Goal: Task Accomplishment & Management: Use online tool/utility

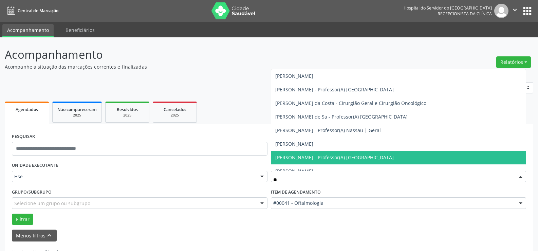
scroll to position [24, 0]
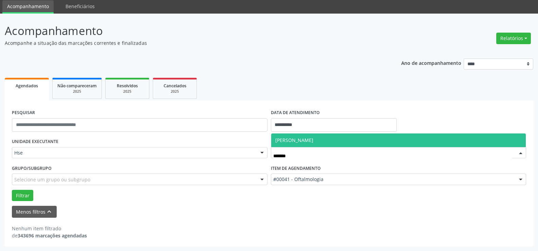
type input "********"
click at [304, 139] on span "[PERSON_NAME]" at bounding box center [294, 140] width 38 height 6
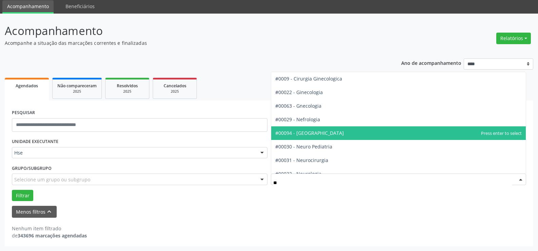
type input "***"
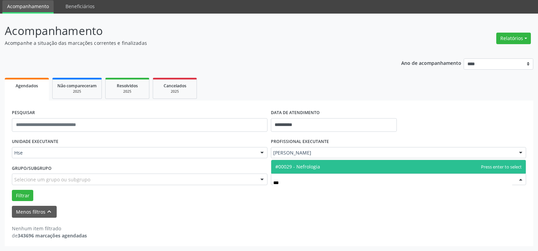
click at [315, 171] on span "#00029 - Nefrologia" at bounding box center [398, 167] width 255 height 14
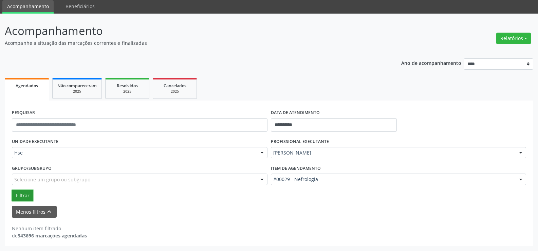
click at [28, 195] on button "Filtrar" at bounding box center [22, 196] width 21 height 12
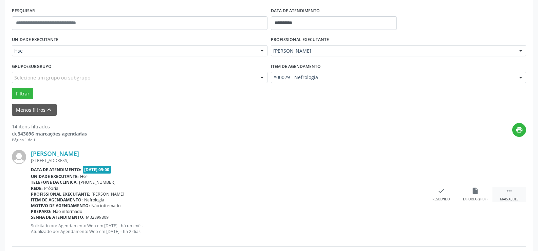
click at [507, 190] on icon "" at bounding box center [509, 190] width 7 height 7
click at [480, 191] on div "alarm_off Não compareceu" at bounding box center [476, 194] width 34 height 15
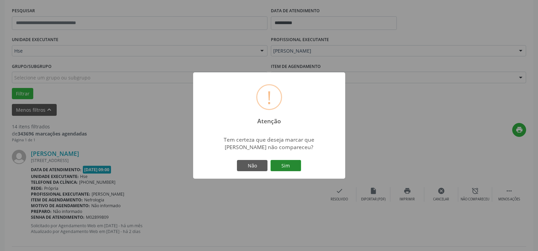
click at [292, 163] on button "Sim" at bounding box center [286, 166] width 31 height 12
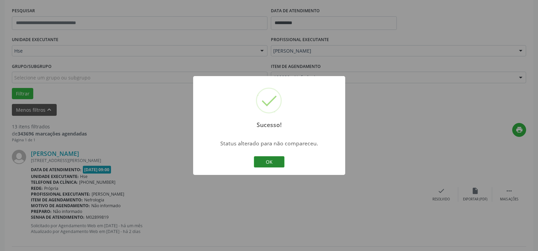
click at [273, 161] on button "OK" at bounding box center [269, 162] width 31 height 12
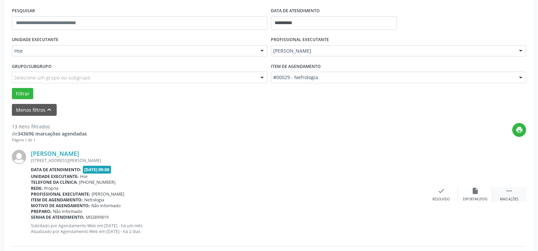
click at [507, 190] on icon "" at bounding box center [509, 190] width 7 height 7
click at [480, 192] on div "alarm_off Não compareceu" at bounding box center [476, 194] width 34 height 15
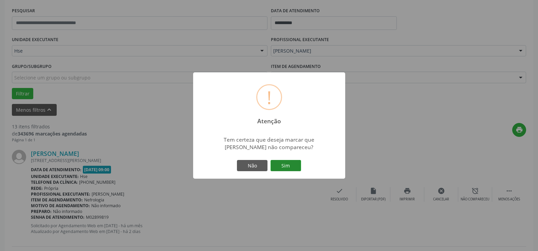
click at [300, 166] on button "Sim" at bounding box center [286, 166] width 31 height 12
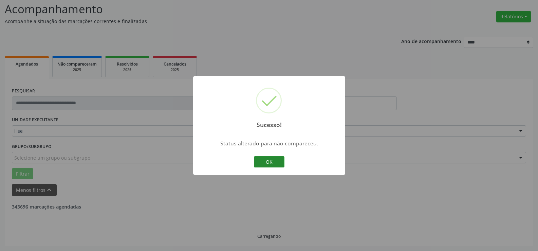
click at [276, 162] on button "OK" at bounding box center [269, 162] width 31 height 12
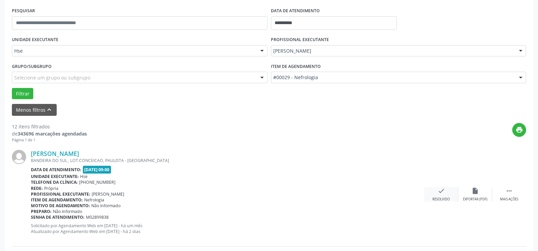
click at [447, 191] on div "check Resolvido" at bounding box center [442, 194] width 34 height 15
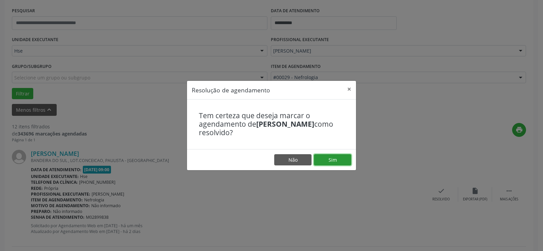
click at [348, 163] on button "Sim" at bounding box center [332, 160] width 37 height 12
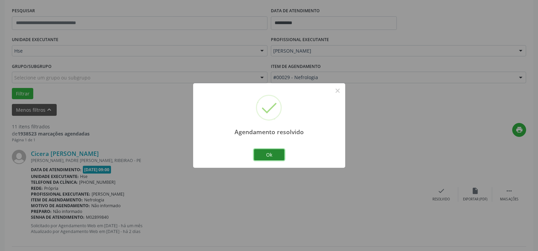
click at [276, 154] on button "Ok" at bounding box center [269, 155] width 31 height 12
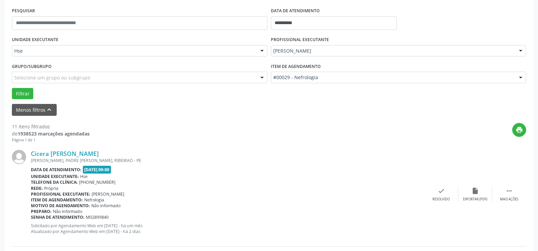
click at [441, 185] on div "Cicera Maria da Silva Ferrao OSCAR FERREIRA, PADRE CICERO, RIBEIRAO - PE Data d…" at bounding box center [269, 195] width 515 height 104
click at [440, 192] on icon "check" at bounding box center [441, 190] width 7 height 7
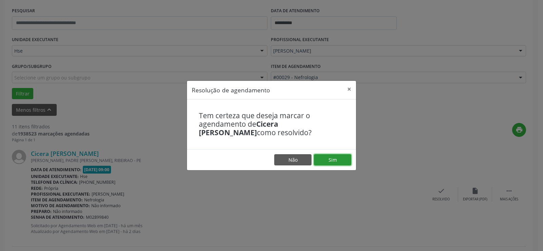
click at [339, 159] on button "Sim" at bounding box center [332, 160] width 37 height 12
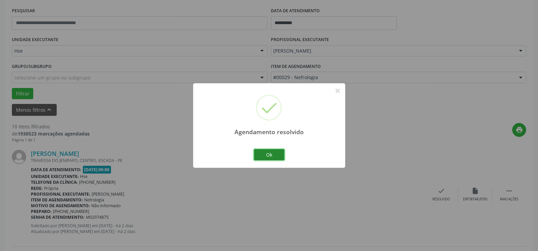
click at [282, 153] on button "Ok" at bounding box center [269, 155] width 31 height 12
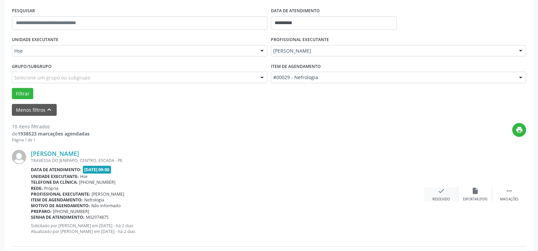
click at [448, 189] on div "check Resolvido" at bounding box center [442, 194] width 34 height 15
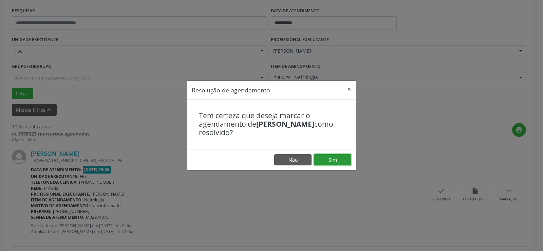
click at [335, 154] on button "Sim" at bounding box center [332, 160] width 37 height 12
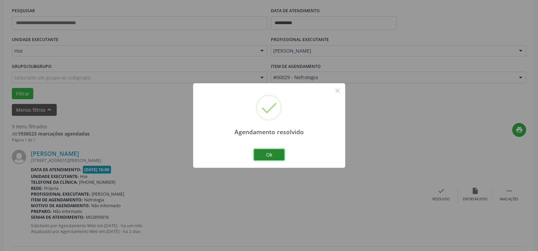
click at [271, 150] on button "Ok" at bounding box center [269, 155] width 31 height 12
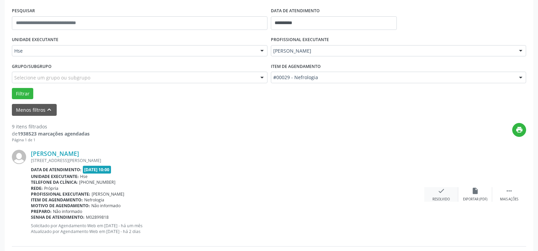
click at [447, 193] on div "check Resolvido" at bounding box center [442, 194] width 34 height 15
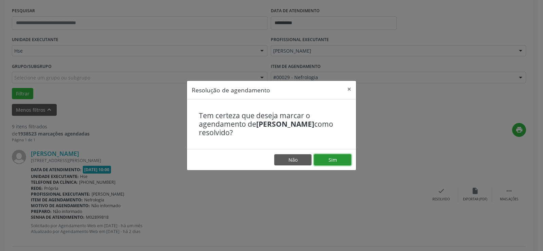
click at [329, 155] on button "Sim" at bounding box center [332, 160] width 37 height 12
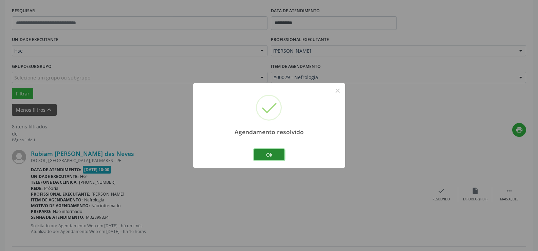
click at [274, 152] on button "Ok" at bounding box center [269, 155] width 31 height 12
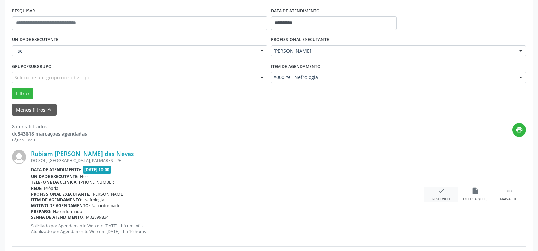
click at [438, 191] on icon "check" at bounding box center [441, 190] width 7 height 7
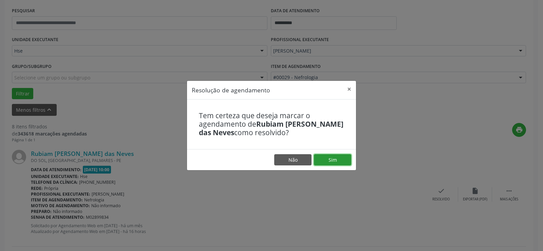
click at [339, 158] on button "Sim" at bounding box center [332, 160] width 37 height 12
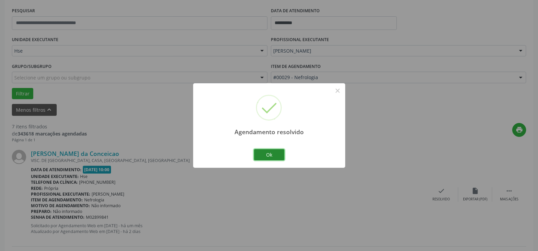
click at [278, 154] on button "Ok" at bounding box center [269, 155] width 31 height 12
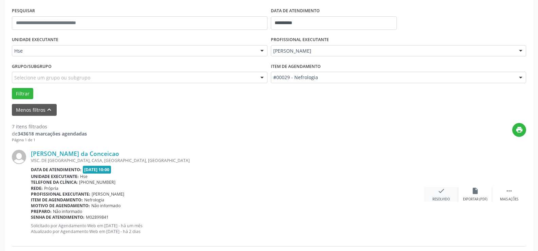
click at [447, 195] on div "check Resolvido" at bounding box center [442, 194] width 34 height 15
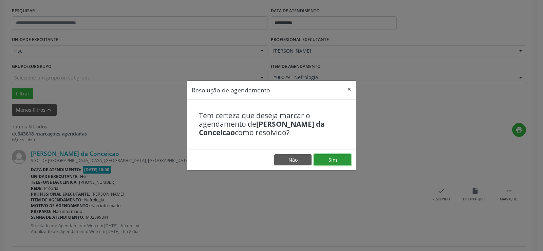
click at [342, 163] on button "Sim" at bounding box center [332, 160] width 37 height 12
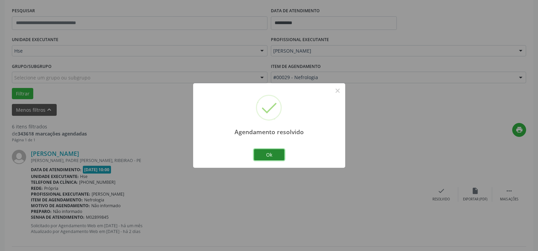
click at [273, 155] on button "Ok" at bounding box center [269, 155] width 31 height 12
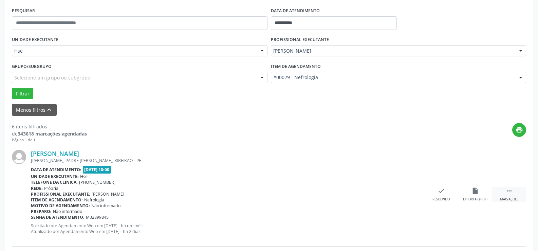
drag, startPoint x: 516, startPoint y: 194, endPoint x: 505, endPoint y: 196, distance: 10.8
click at [516, 194] on div " Mais ações" at bounding box center [509, 194] width 34 height 15
click at [468, 187] on div "alarm_off Não compareceu" at bounding box center [476, 194] width 34 height 15
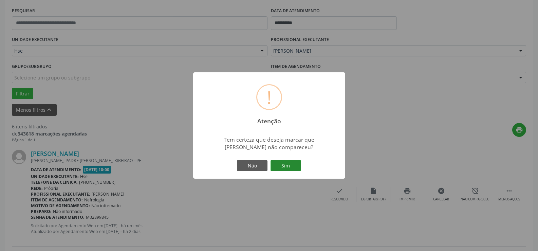
click at [297, 164] on button "Sim" at bounding box center [286, 166] width 31 height 12
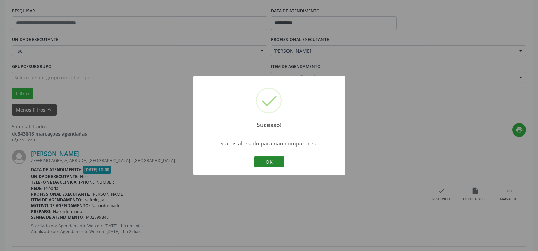
click at [278, 158] on button "OK" at bounding box center [269, 162] width 31 height 12
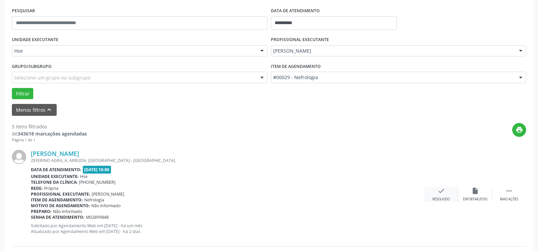
click at [442, 194] on icon "check" at bounding box center [441, 190] width 7 height 7
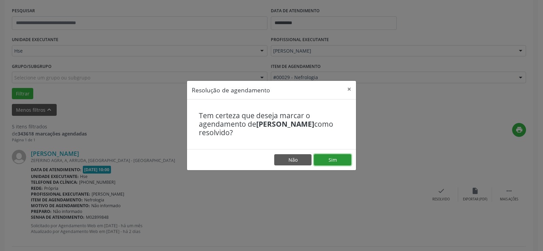
click at [346, 159] on button "Sim" at bounding box center [332, 160] width 37 height 12
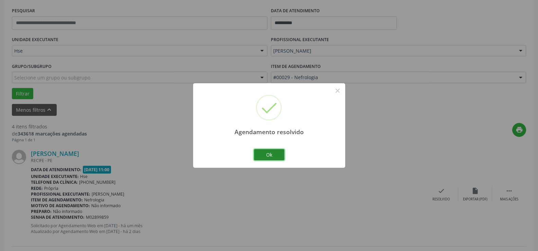
click at [278, 154] on button "Ok" at bounding box center [269, 155] width 31 height 12
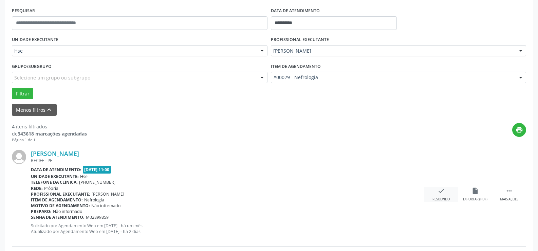
click at [435, 192] on div "check Resolvido" at bounding box center [442, 194] width 34 height 15
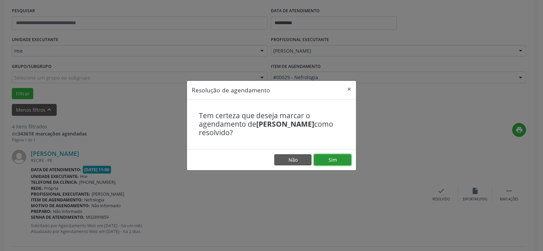
click at [346, 161] on button "Sim" at bounding box center [332, 160] width 37 height 12
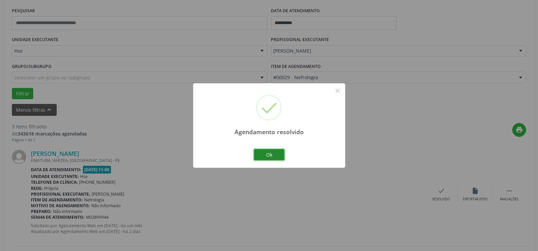
click at [272, 157] on button "Ok" at bounding box center [269, 155] width 31 height 12
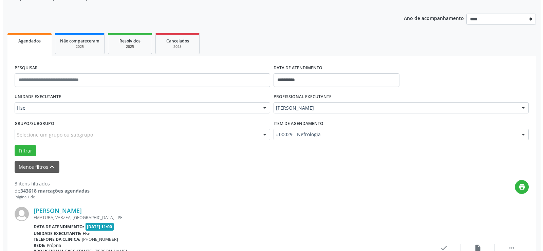
scroll to position [171, 0]
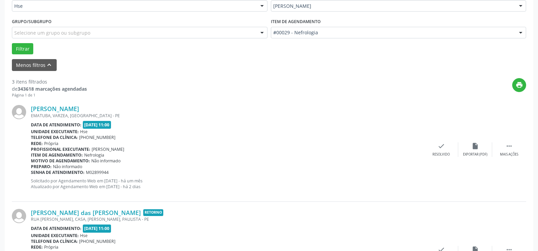
drag, startPoint x: 447, startPoint y: 161, endPoint x: 440, endPoint y: 152, distance: 11.3
click at [447, 161] on div "Manoel Jose do Nascimento Filho EMATUBA, VARZEA, RECIFE - PE Data de atendiment…" at bounding box center [269, 150] width 515 height 104
click at [439, 146] on icon "check" at bounding box center [441, 145] width 7 height 7
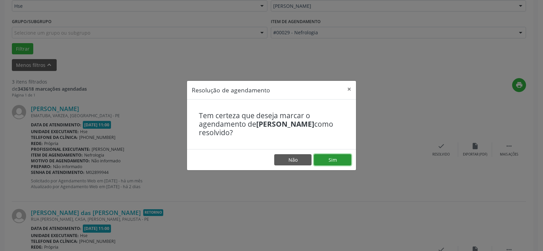
click at [340, 163] on button "Sim" at bounding box center [332, 160] width 37 height 12
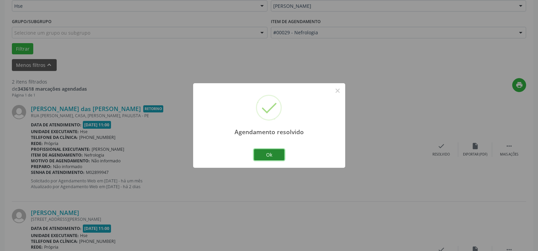
click at [268, 154] on button "Ok" at bounding box center [269, 155] width 31 height 12
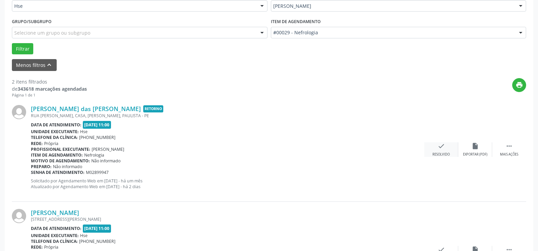
click at [442, 147] on icon "check" at bounding box center [441, 145] width 7 height 7
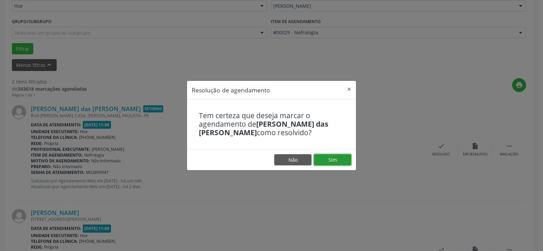
click at [336, 159] on button "Sim" at bounding box center [332, 160] width 37 height 12
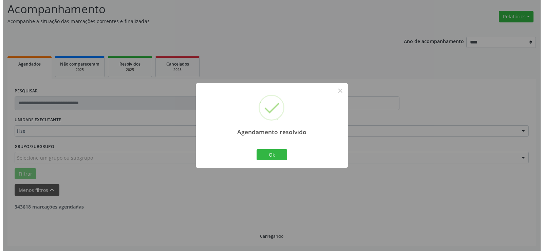
scroll to position [133, 0]
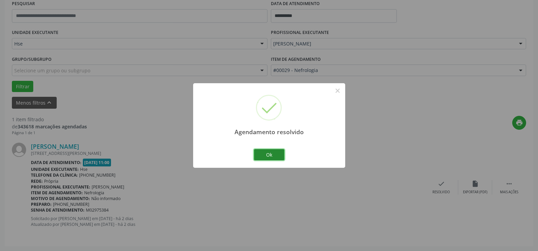
click at [277, 150] on button "Ok" at bounding box center [269, 155] width 31 height 12
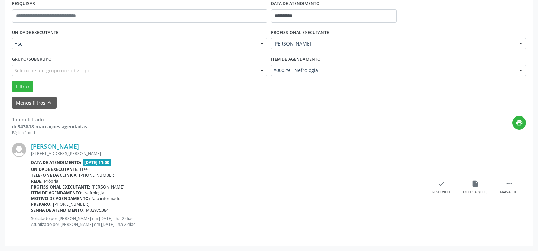
click at [109, 142] on div "Edjane Gomes da Silveira Dias RUA JUAREZ MILLET, BL 06 APTO 403, JIQUIA, RECIFE…" at bounding box center [269, 187] width 515 height 103
click at [79, 145] on link "Edjane Gomes da Silveira Dias" at bounding box center [55, 146] width 48 height 7
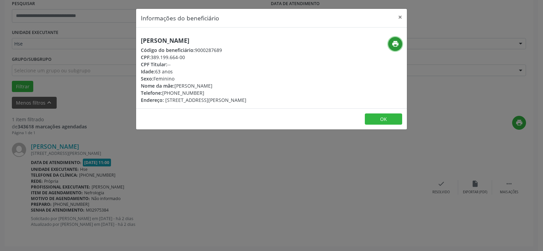
click at [397, 42] on icon "print" at bounding box center [395, 43] width 7 height 7
click at [401, 13] on button "×" at bounding box center [401, 17] width 14 height 17
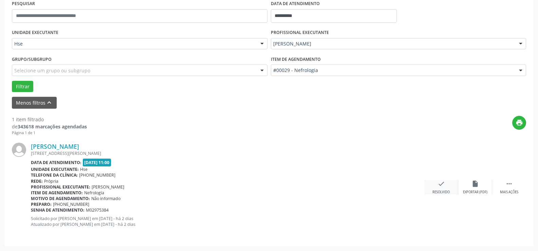
click at [444, 190] on div "check Resolvido" at bounding box center [442, 187] width 34 height 15
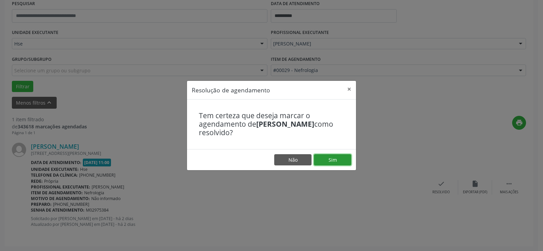
click at [344, 157] on button "Sim" at bounding box center [332, 160] width 37 height 12
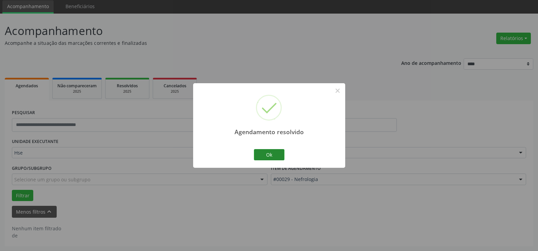
scroll to position [24, 0]
click at [262, 150] on button "Ok" at bounding box center [269, 155] width 31 height 12
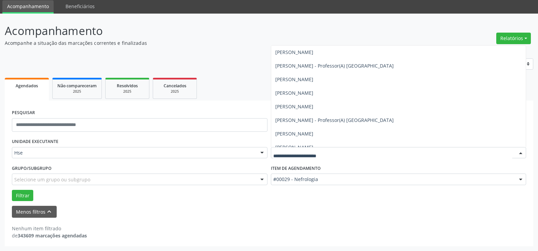
scroll to position [781, 0]
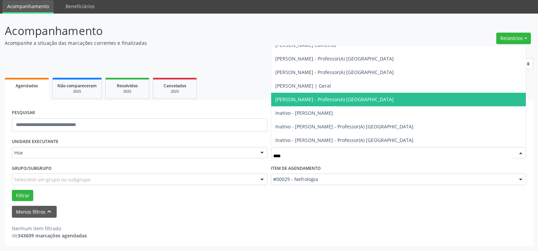
type input "*****"
click at [327, 101] on span "[PERSON_NAME] | Geral" at bounding box center [303, 99] width 56 height 6
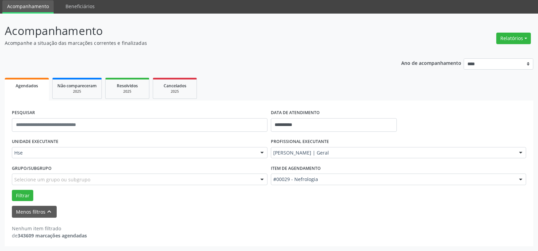
scroll to position [781, 0]
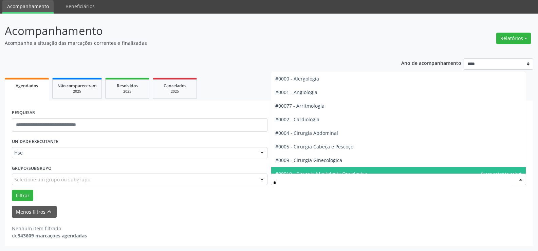
type input "**"
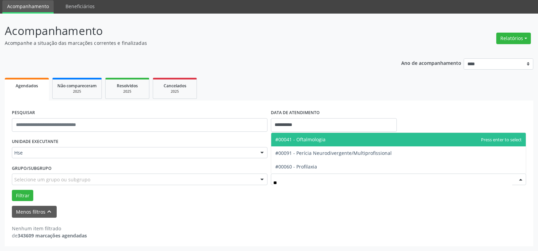
click at [311, 144] on span "#00041 - Oftalmologia" at bounding box center [398, 140] width 255 height 14
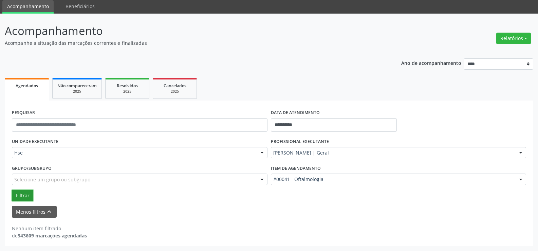
click at [22, 194] on button "Filtrar" at bounding box center [22, 196] width 21 height 12
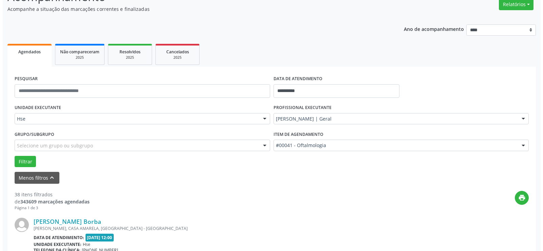
scroll to position [160, 0]
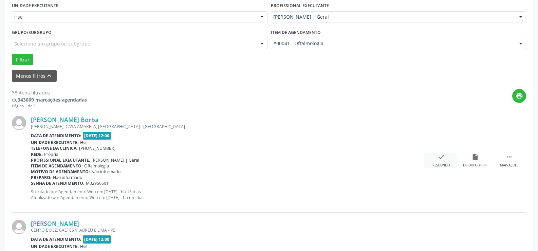
click at [442, 159] on icon "check" at bounding box center [441, 156] width 7 height 7
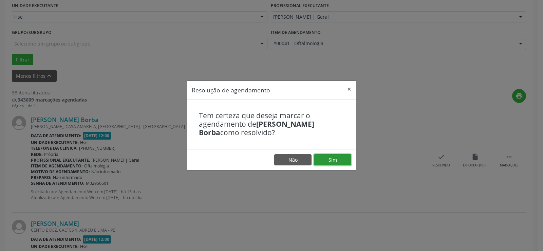
click at [339, 162] on button "Sim" at bounding box center [332, 160] width 37 height 12
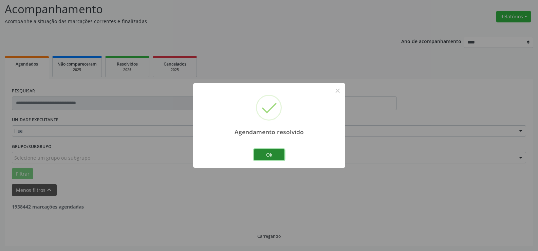
click at [269, 153] on button "Ok" at bounding box center [269, 155] width 31 height 12
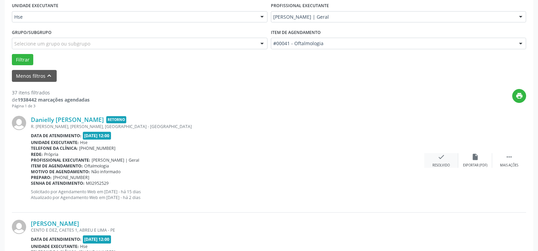
click at [437, 160] on div "check Resolvido" at bounding box center [442, 160] width 34 height 15
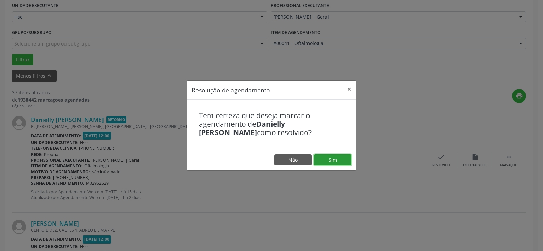
click at [343, 158] on button "Sim" at bounding box center [332, 160] width 37 height 12
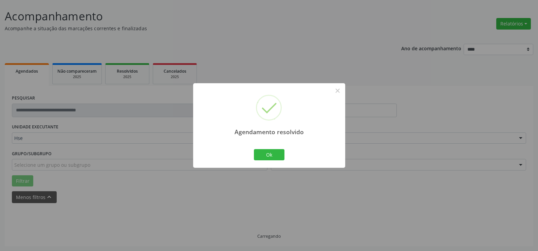
scroll to position [46, 0]
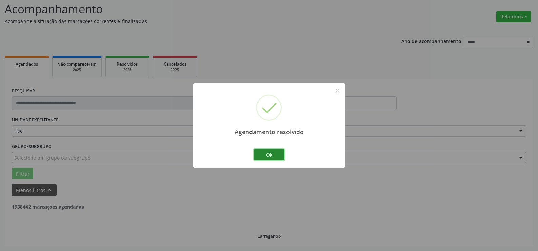
click at [278, 155] on button "Ok" at bounding box center [269, 155] width 31 height 12
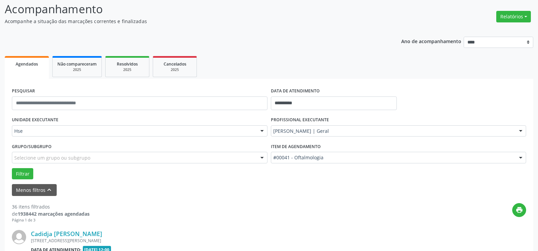
scroll to position [147, 0]
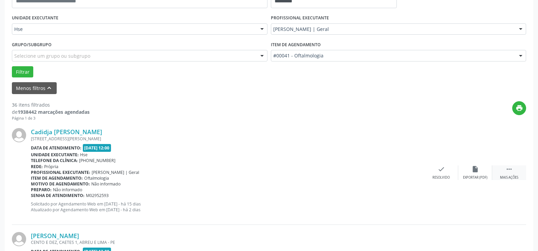
click at [509, 172] on icon "" at bounding box center [509, 168] width 7 height 7
click at [471, 179] on div "Não compareceu" at bounding box center [475, 177] width 29 height 5
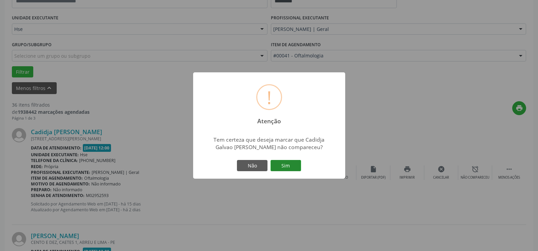
click at [290, 167] on button "Sim" at bounding box center [286, 166] width 31 height 12
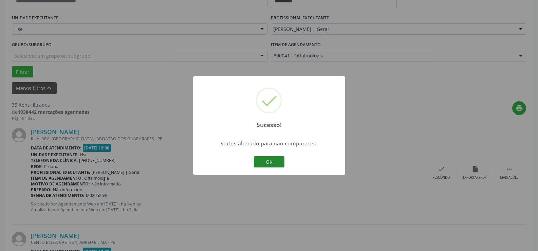
click at [281, 158] on button "OK" at bounding box center [269, 162] width 31 height 12
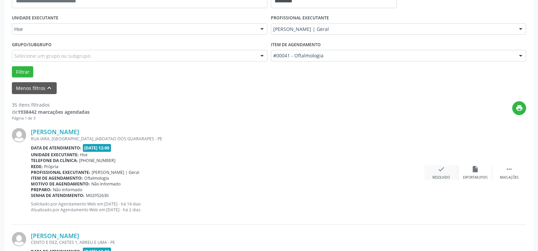
click at [436, 171] on div "check Resolvido" at bounding box center [442, 172] width 34 height 15
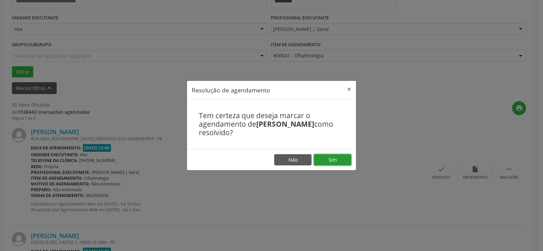
click at [348, 161] on button "Sim" at bounding box center [332, 160] width 37 height 12
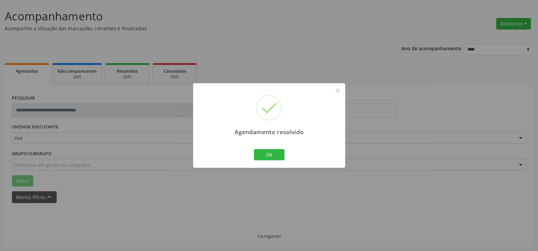
scroll to position [46, 0]
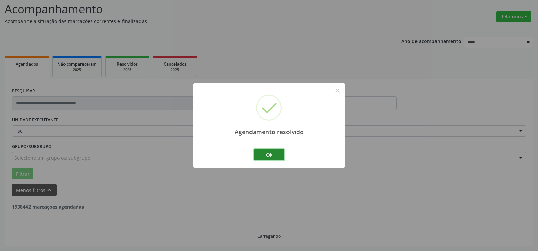
click at [266, 154] on button "Ok" at bounding box center [269, 155] width 31 height 12
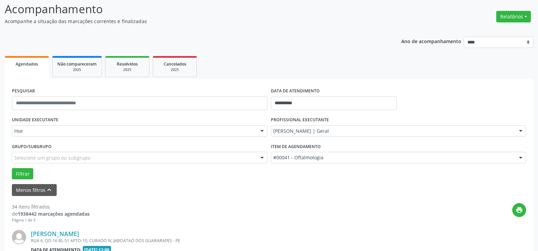
scroll to position [113, 0]
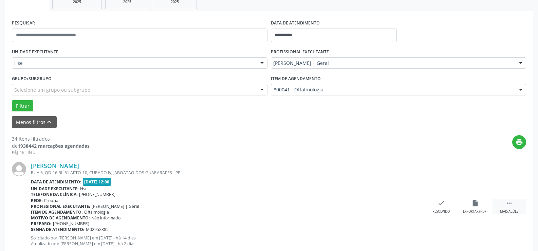
drag, startPoint x: 513, startPoint y: 206, endPoint x: 507, endPoint y: 209, distance: 6.5
click at [513, 206] on div " Mais ações" at bounding box center [509, 206] width 34 height 15
click at [464, 207] on div "alarm_off Não compareceu" at bounding box center [476, 206] width 34 height 15
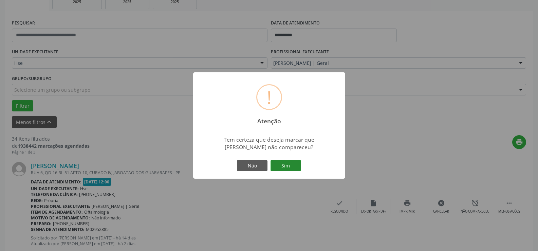
click at [282, 163] on button "Sim" at bounding box center [286, 166] width 31 height 12
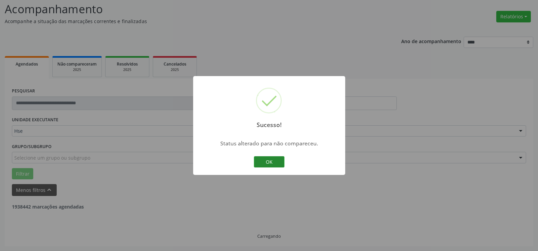
click at [268, 160] on button "OK" at bounding box center [269, 162] width 31 height 12
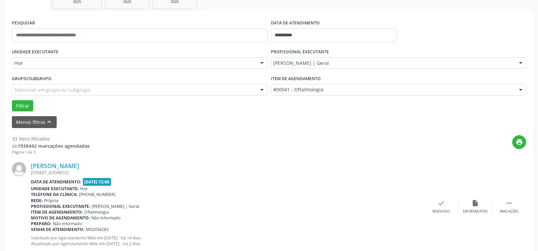
scroll to position [181, 0]
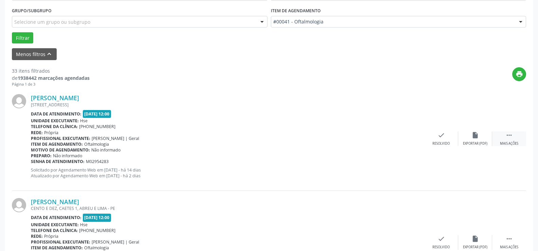
click at [517, 137] on div " Mais ações" at bounding box center [509, 138] width 34 height 15
click at [483, 135] on div "alarm_off Não compareceu" at bounding box center [476, 138] width 34 height 15
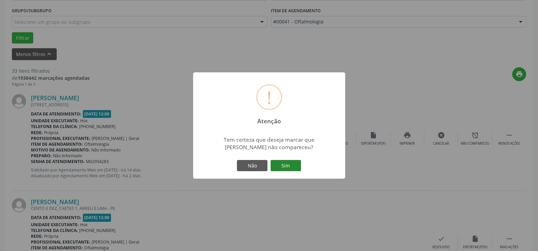
click at [290, 166] on button "Sim" at bounding box center [286, 166] width 31 height 12
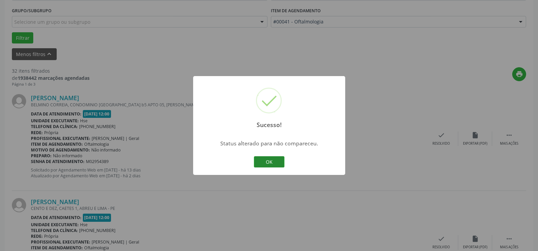
click at [266, 161] on button "OK" at bounding box center [269, 162] width 31 height 12
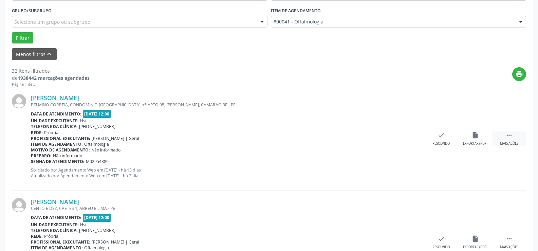
click at [513, 137] on icon "" at bounding box center [509, 134] width 7 height 7
click at [484, 139] on div "alarm_off Não compareceu" at bounding box center [476, 138] width 34 height 15
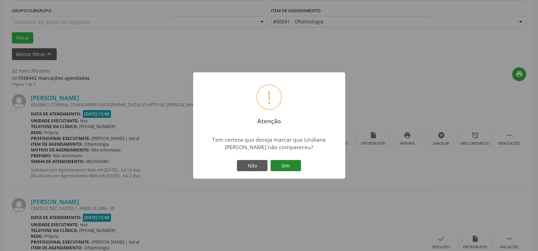
click at [284, 168] on button "Sim" at bounding box center [286, 166] width 31 height 12
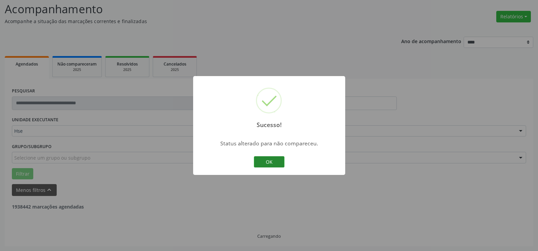
click at [279, 161] on button "OK" at bounding box center [269, 162] width 31 height 12
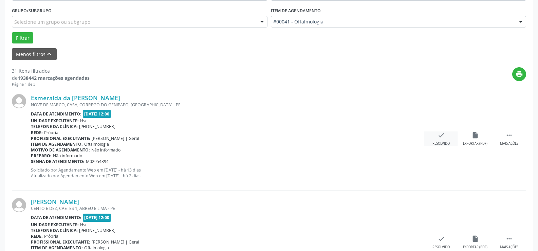
click at [446, 137] on div "check Resolvido" at bounding box center [442, 138] width 34 height 15
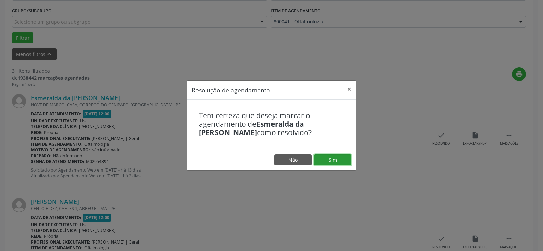
click at [329, 158] on button "Sim" at bounding box center [332, 160] width 37 height 12
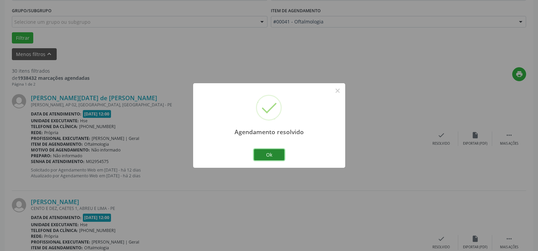
click at [270, 154] on button "Ok" at bounding box center [269, 155] width 31 height 12
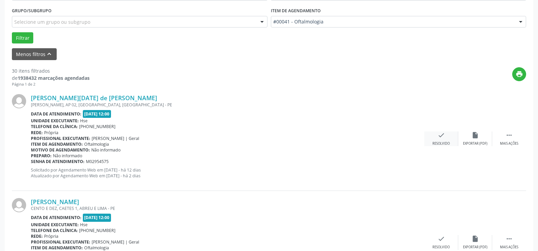
click at [448, 135] on div "check Resolvido" at bounding box center [442, 138] width 34 height 15
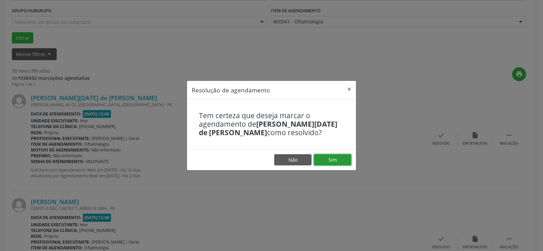
click at [339, 156] on button "Sim" at bounding box center [332, 160] width 37 height 12
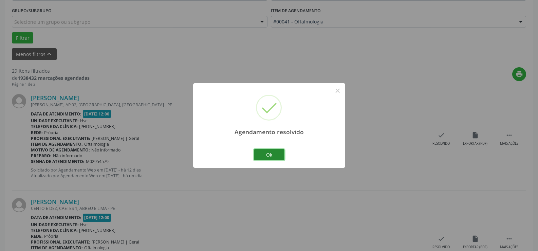
click at [271, 154] on button "Ok" at bounding box center [269, 155] width 31 height 12
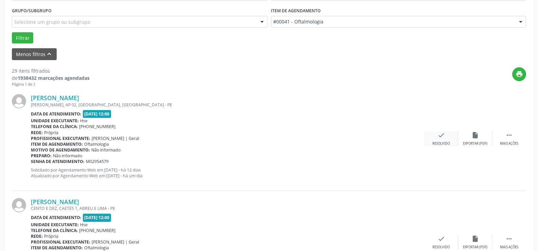
click at [446, 144] on div "Resolvido" at bounding box center [441, 143] width 17 height 5
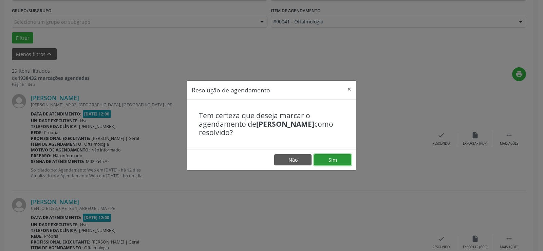
click at [340, 162] on button "Sim" at bounding box center [332, 160] width 37 height 12
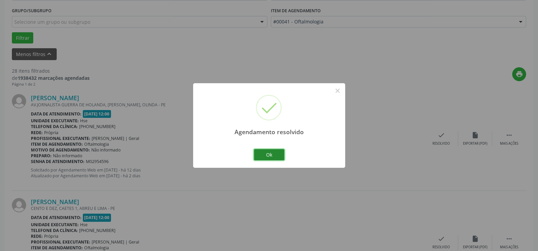
click at [269, 156] on button "Ok" at bounding box center [269, 155] width 31 height 12
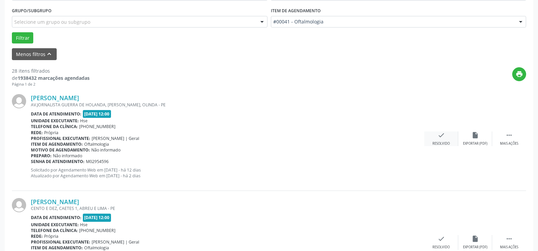
click at [446, 135] on div "check Resolvido" at bounding box center [442, 138] width 34 height 15
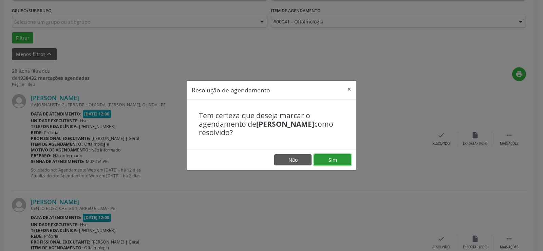
click at [339, 161] on button "Sim" at bounding box center [332, 160] width 37 height 12
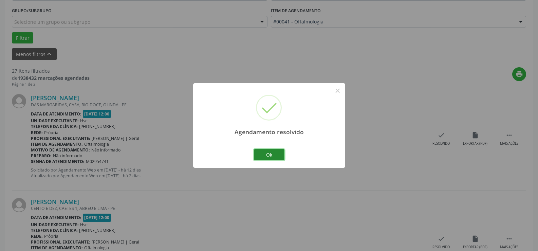
click at [274, 151] on button "Ok" at bounding box center [269, 155] width 31 height 12
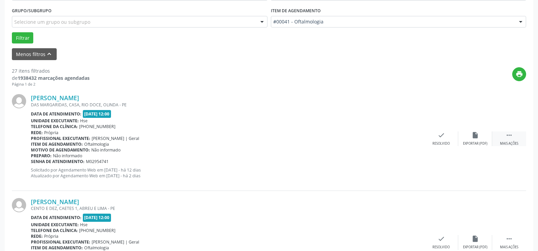
click at [510, 133] on icon "" at bounding box center [509, 134] width 7 height 7
click at [478, 139] on div "alarm_off Não compareceu" at bounding box center [476, 138] width 34 height 15
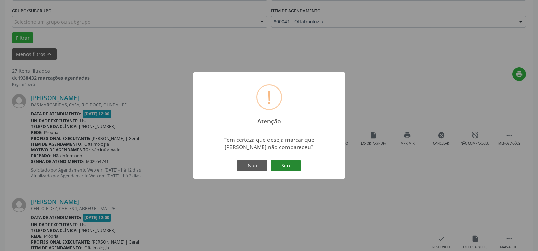
click at [298, 164] on button "Sim" at bounding box center [286, 166] width 31 height 12
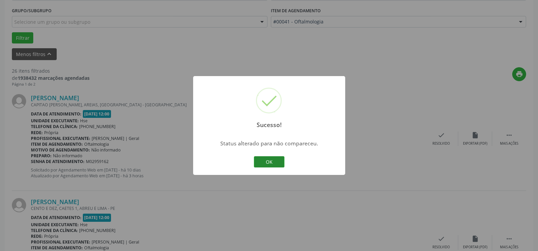
click at [272, 163] on button "OK" at bounding box center [269, 162] width 31 height 12
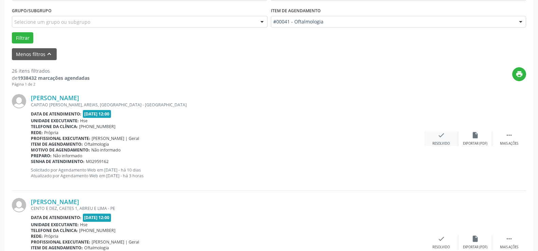
click at [441, 137] on icon "check" at bounding box center [441, 134] width 7 height 7
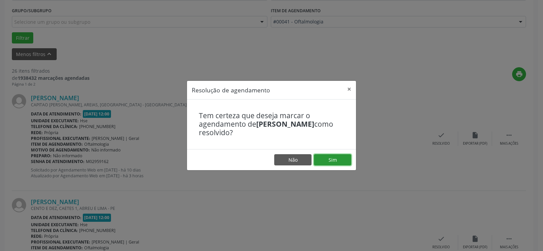
click at [339, 155] on button "Sim" at bounding box center [332, 160] width 37 height 12
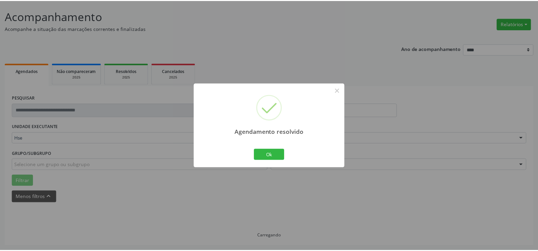
scroll to position [38, 0]
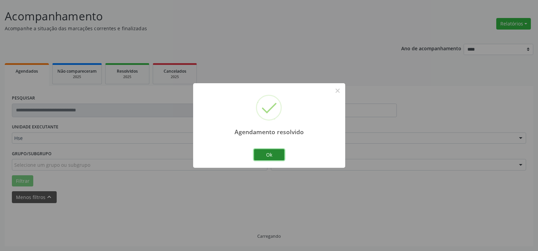
click at [275, 155] on button "Ok" at bounding box center [269, 155] width 31 height 12
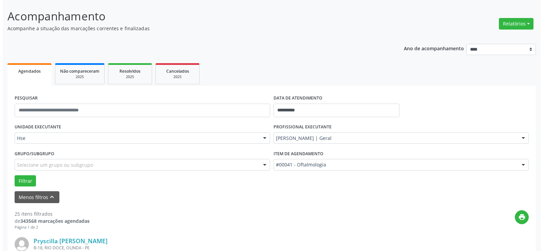
scroll to position [181, 0]
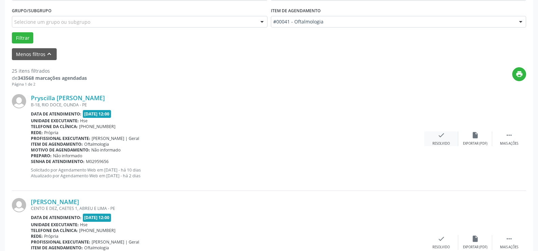
click at [443, 135] on icon "check" at bounding box center [441, 134] width 7 height 7
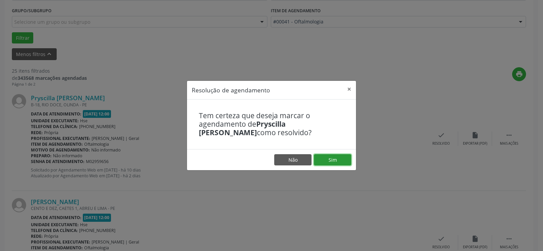
click at [334, 161] on button "Sim" at bounding box center [332, 160] width 37 height 12
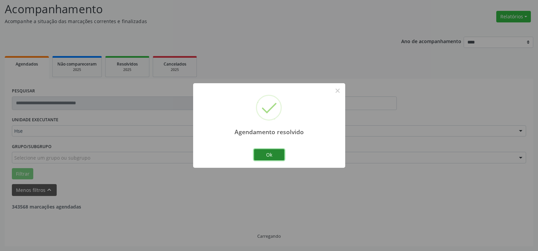
click at [271, 153] on button "Ok" at bounding box center [269, 155] width 31 height 12
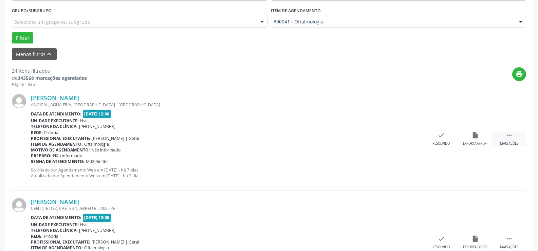
click at [504, 133] on div " Mais ações" at bounding box center [509, 138] width 34 height 15
click at [474, 145] on div "Não compareceu" at bounding box center [475, 143] width 29 height 5
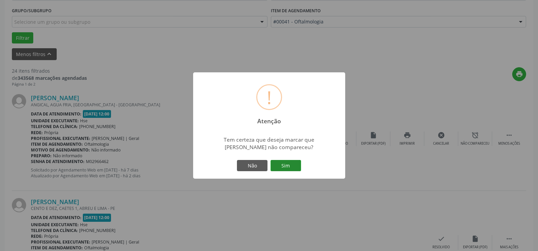
click at [287, 161] on button "Sim" at bounding box center [286, 166] width 31 height 12
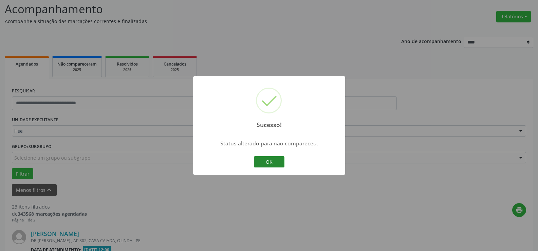
click at [273, 156] on button "OK" at bounding box center [269, 162] width 31 height 12
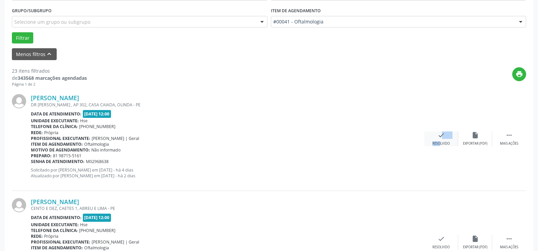
click at [435, 138] on div "check Resolvido" at bounding box center [442, 138] width 34 height 15
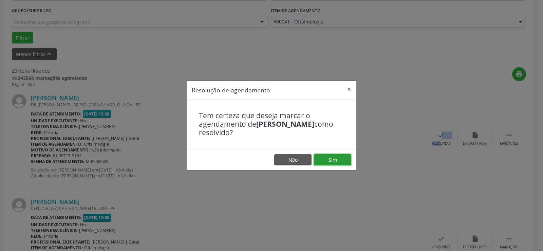
click at [332, 162] on button "Sim" at bounding box center [332, 160] width 37 height 12
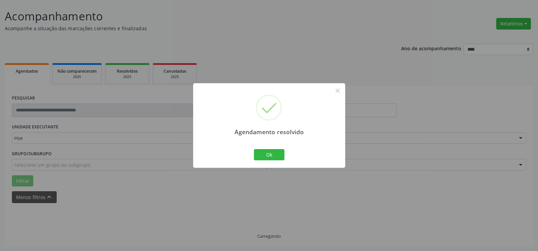
scroll to position [46, 0]
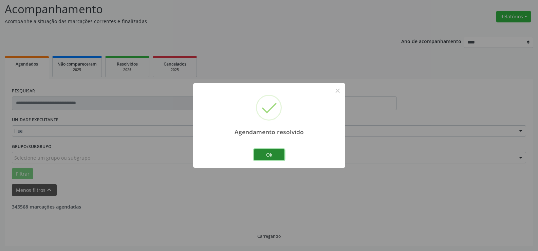
click at [277, 155] on button "Ok" at bounding box center [269, 155] width 31 height 12
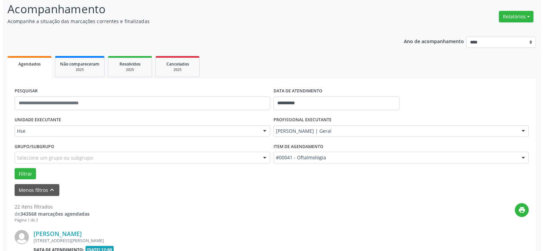
scroll to position [113, 0]
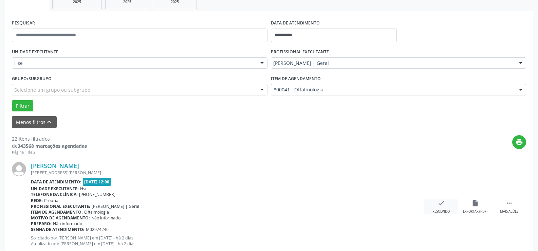
click at [442, 211] on div "Resolvido" at bounding box center [441, 211] width 17 height 5
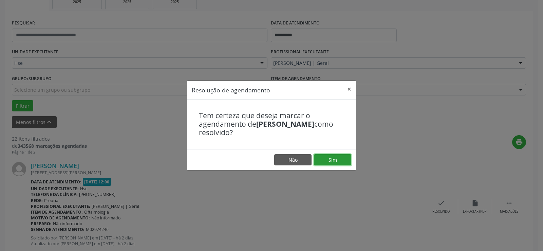
click at [341, 160] on button "Sim" at bounding box center [332, 160] width 37 height 12
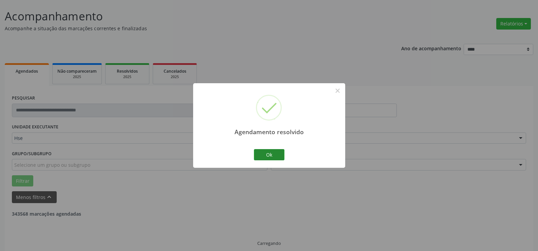
scroll to position [46, 0]
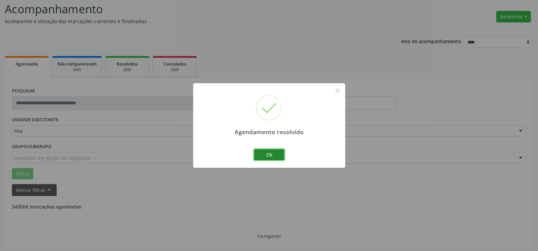
click at [269, 153] on button "Ok" at bounding box center [269, 155] width 31 height 12
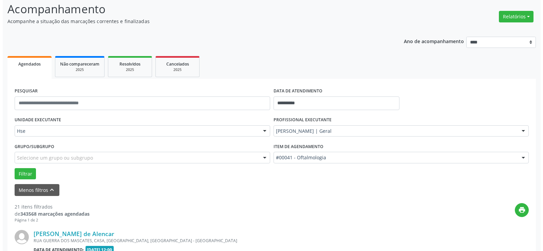
scroll to position [147, 0]
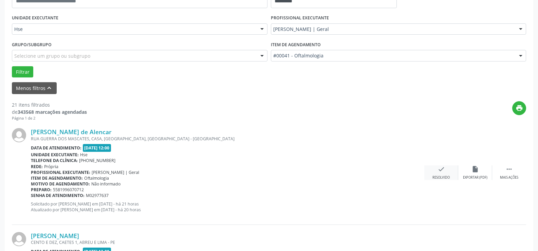
click at [442, 173] on div "check Resolvido" at bounding box center [442, 172] width 34 height 15
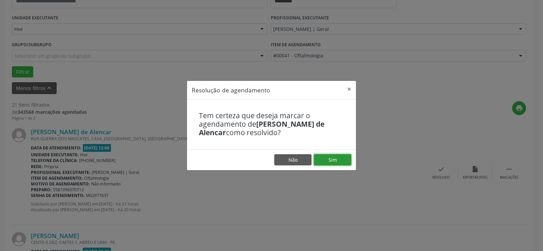
click at [344, 159] on button "Sim" at bounding box center [332, 160] width 37 height 12
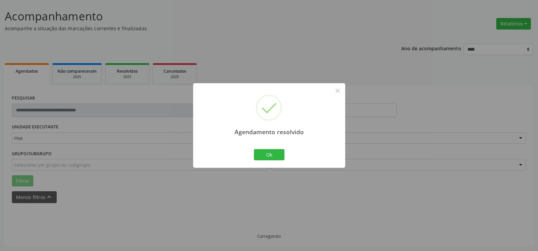
scroll to position [46, 0]
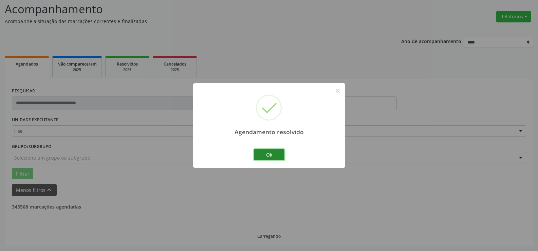
click at [273, 155] on button "Ok" at bounding box center [269, 155] width 31 height 12
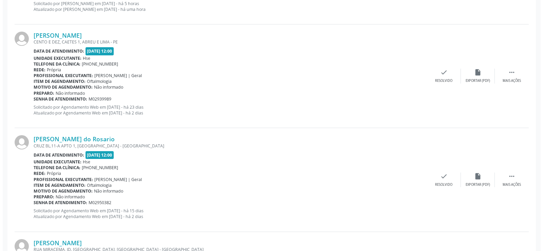
scroll to position [212, 0]
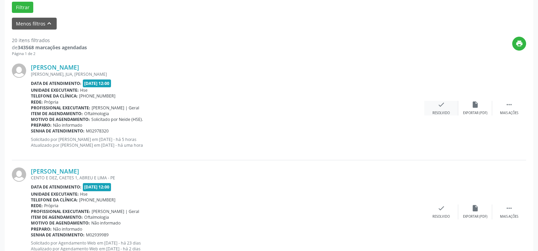
click at [438, 107] on icon "check" at bounding box center [441, 104] width 7 height 7
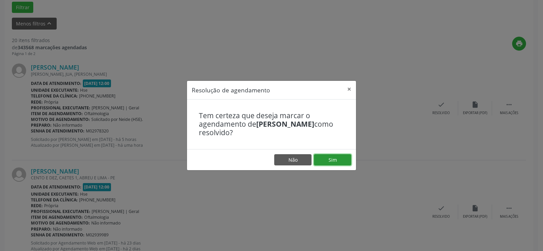
click at [339, 155] on button "Sim" at bounding box center [332, 160] width 37 height 12
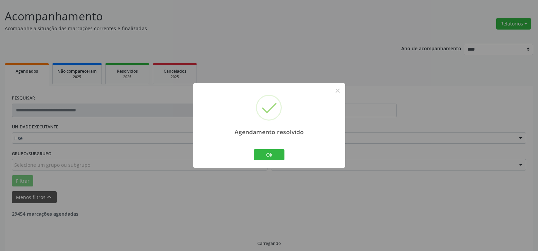
scroll to position [46, 0]
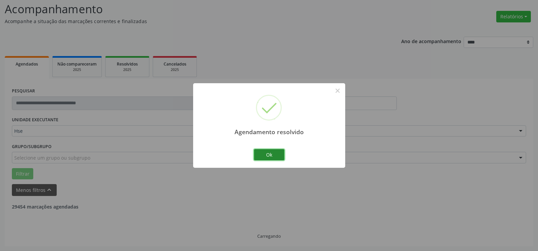
click at [276, 153] on button "Ok" at bounding box center [269, 155] width 31 height 12
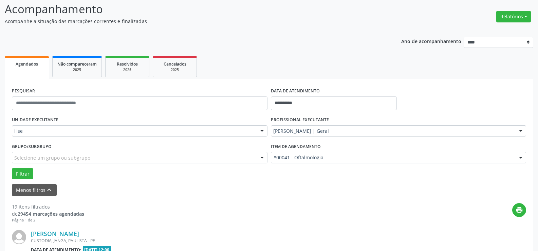
scroll to position [113, 0]
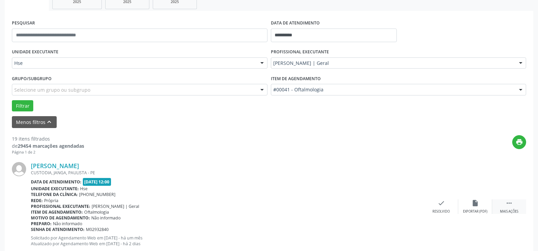
click at [506, 205] on icon "" at bounding box center [509, 202] width 7 height 7
click at [483, 210] on div "Não compareceu" at bounding box center [475, 211] width 29 height 5
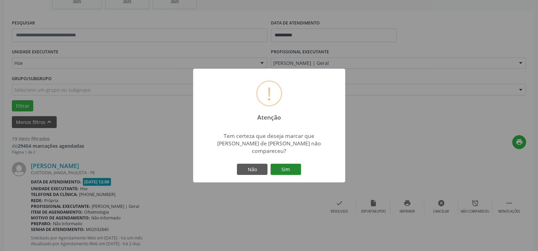
click at [284, 166] on button "Sim" at bounding box center [286, 170] width 31 height 12
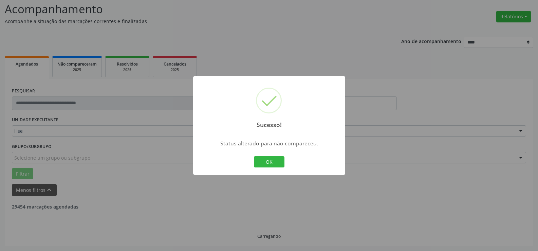
scroll to position [46, 0]
click at [268, 164] on button "OK" at bounding box center [269, 162] width 31 height 12
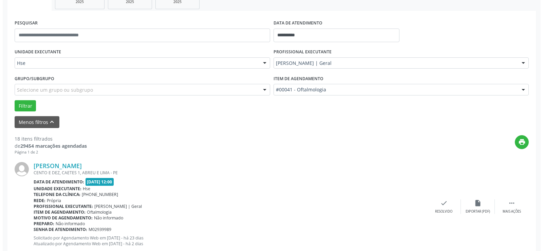
scroll to position [181, 0]
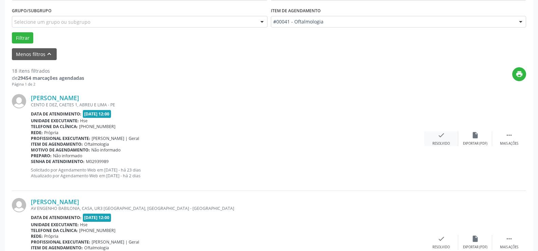
click at [448, 138] on div "check Resolvido" at bounding box center [442, 138] width 34 height 15
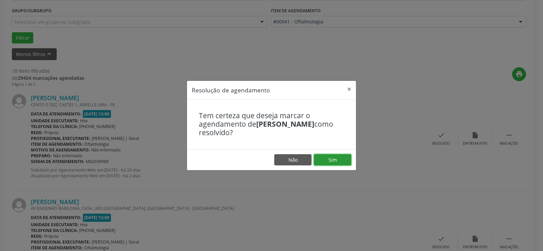
click at [345, 164] on button "Sim" at bounding box center [332, 160] width 37 height 12
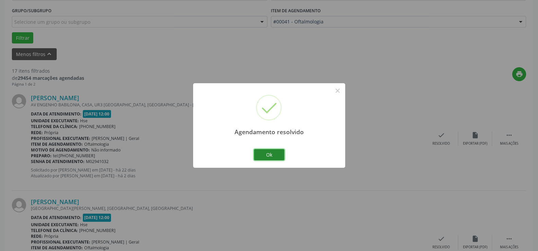
click at [272, 154] on button "Ok" at bounding box center [269, 155] width 31 height 12
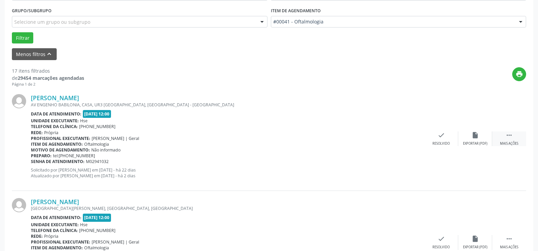
click at [504, 138] on div " Mais ações" at bounding box center [509, 138] width 34 height 15
click at [488, 144] on div "Não compareceu" at bounding box center [475, 143] width 29 height 5
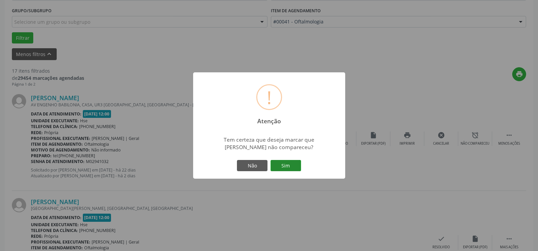
click at [294, 166] on button "Sim" at bounding box center [286, 166] width 31 height 12
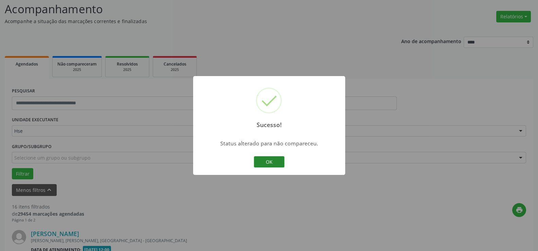
click at [270, 159] on button "OK" at bounding box center [269, 162] width 31 height 12
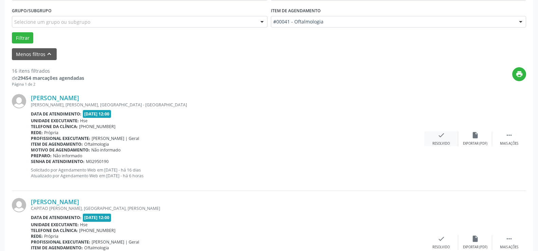
click at [440, 141] on div "Resolvido" at bounding box center [441, 143] width 17 height 5
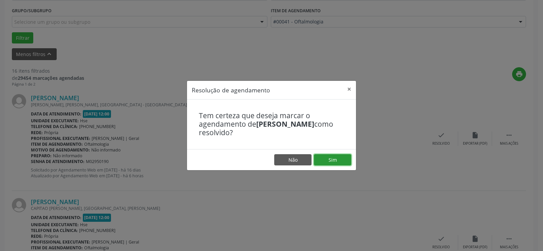
click at [336, 162] on button "Sim" at bounding box center [332, 160] width 37 height 12
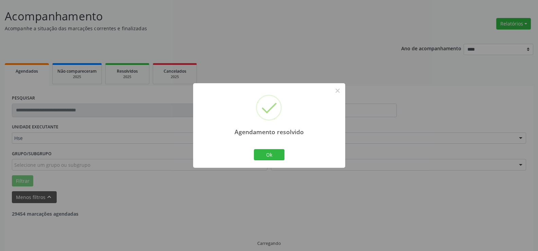
scroll to position [46, 0]
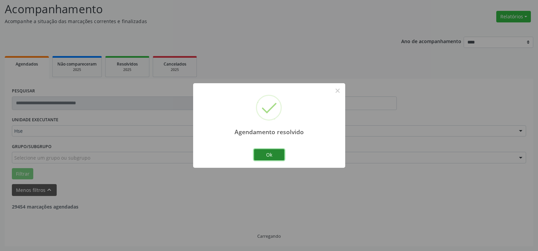
click at [276, 156] on button "Ok" at bounding box center [269, 155] width 31 height 12
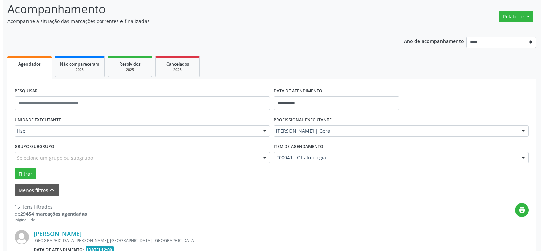
scroll to position [113, 0]
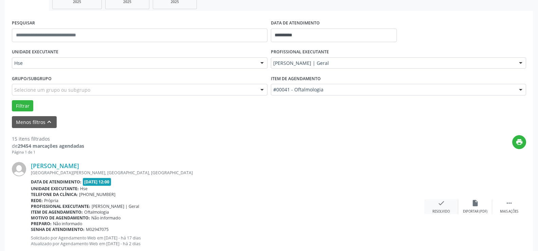
click at [446, 200] on div "check Resolvido" at bounding box center [442, 206] width 34 height 15
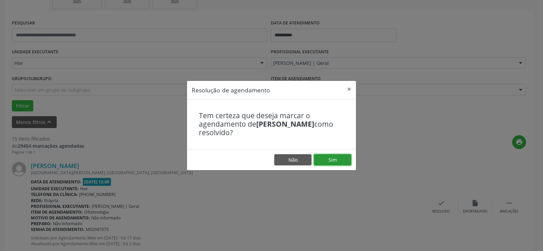
click at [339, 162] on button "Sim" at bounding box center [332, 160] width 37 height 12
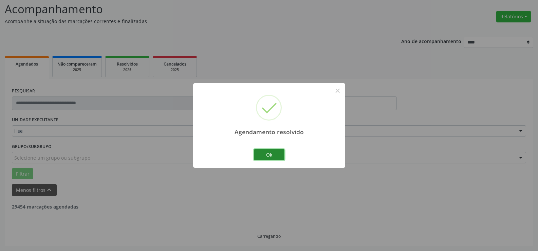
click at [275, 154] on button "Ok" at bounding box center [269, 155] width 31 height 12
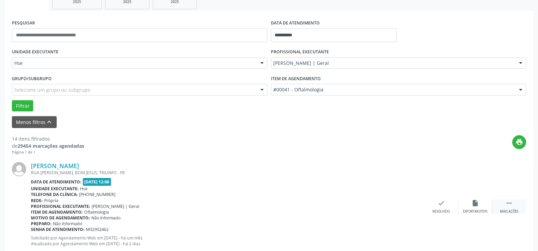
click at [506, 202] on icon "" at bounding box center [509, 202] width 7 height 7
click at [466, 208] on div "alarm_off Não compareceu" at bounding box center [476, 206] width 34 height 15
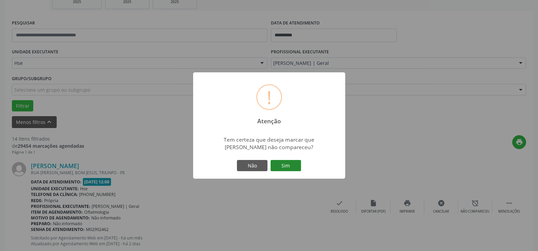
click at [286, 168] on button "Sim" at bounding box center [286, 166] width 31 height 12
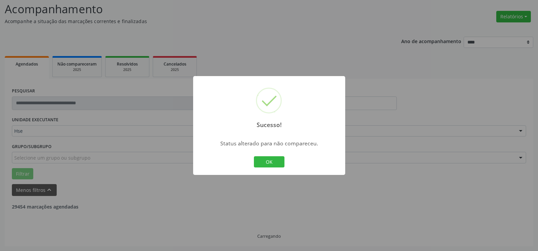
scroll to position [46, 0]
click at [275, 161] on button "OK" at bounding box center [269, 162] width 31 height 12
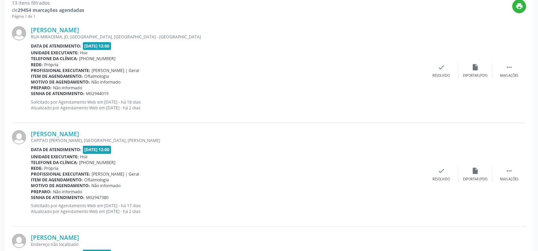
scroll to position [215, 0]
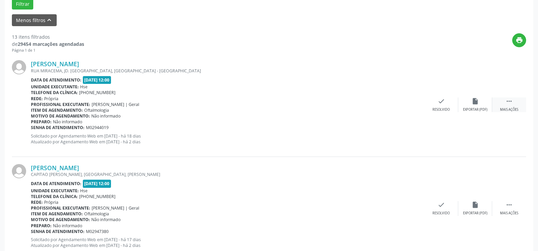
click at [514, 102] on div " Mais ações" at bounding box center [509, 104] width 34 height 15
click at [477, 108] on div "Não compareceu" at bounding box center [475, 109] width 29 height 5
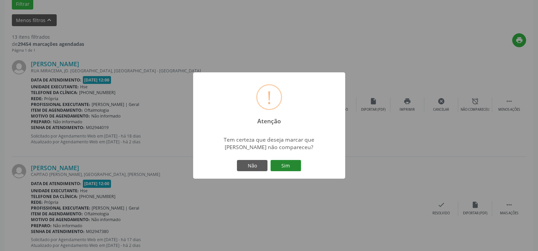
click at [283, 164] on button "Sim" at bounding box center [286, 166] width 31 height 12
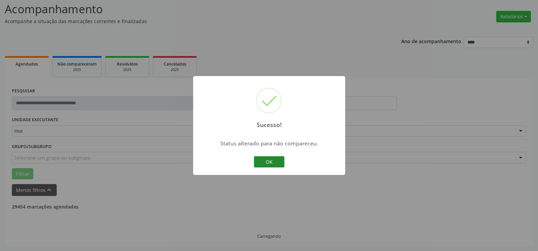
click at [273, 162] on button "OK" at bounding box center [269, 162] width 31 height 12
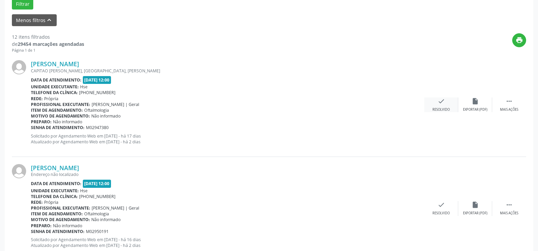
click at [440, 101] on icon "check" at bounding box center [441, 100] width 7 height 7
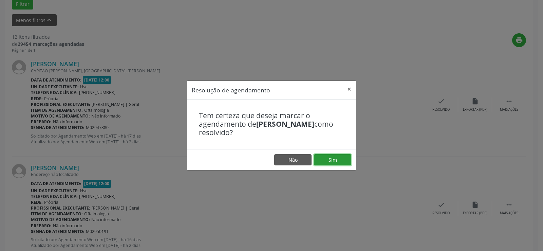
click at [339, 159] on button "Sim" at bounding box center [332, 160] width 37 height 12
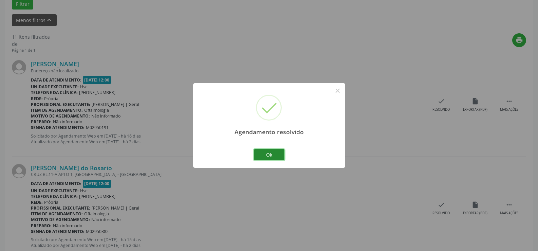
click at [276, 153] on button "Ok" at bounding box center [269, 155] width 31 height 12
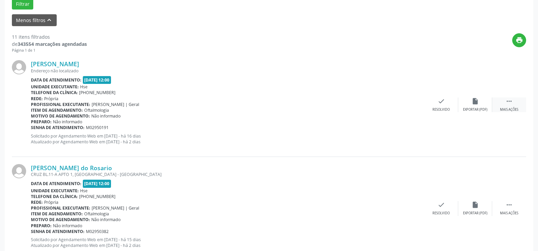
click at [510, 104] on icon "" at bounding box center [509, 100] width 7 height 7
click at [478, 102] on icon "alarm_off" at bounding box center [475, 100] width 7 height 7
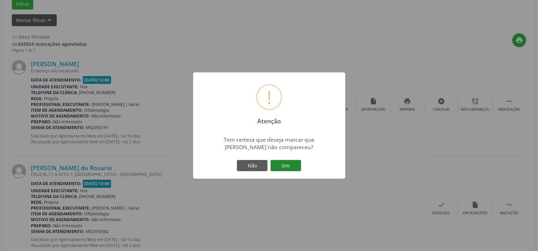
click at [288, 163] on button "Sim" at bounding box center [286, 166] width 31 height 12
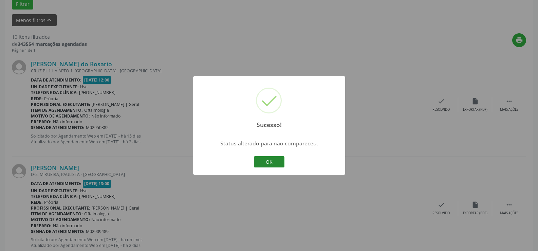
click at [269, 159] on button "OK" at bounding box center [269, 162] width 31 height 12
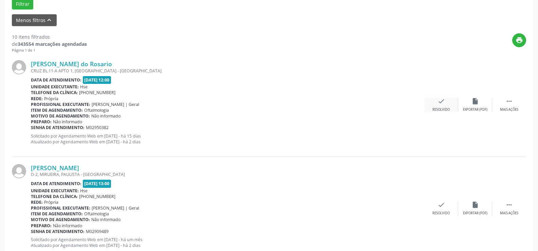
click at [444, 104] on icon "check" at bounding box center [441, 100] width 7 height 7
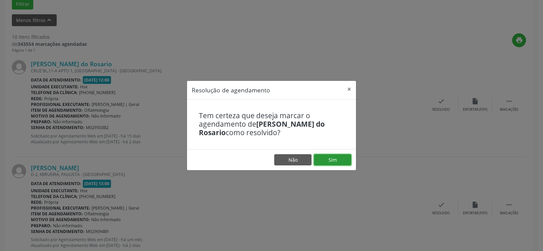
click at [329, 157] on button "Sim" at bounding box center [332, 160] width 37 height 12
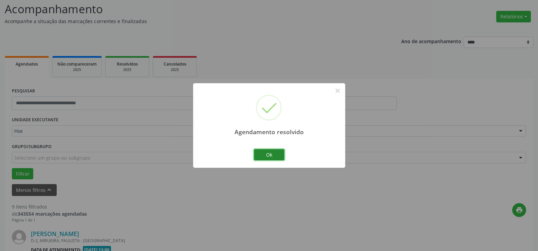
click at [267, 154] on button "Ok" at bounding box center [269, 155] width 31 height 12
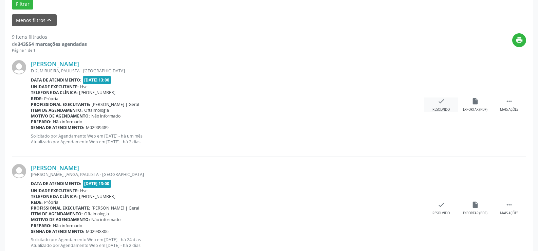
click at [444, 108] on div "Resolvido" at bounding box center [441, 109] width 17 height 5
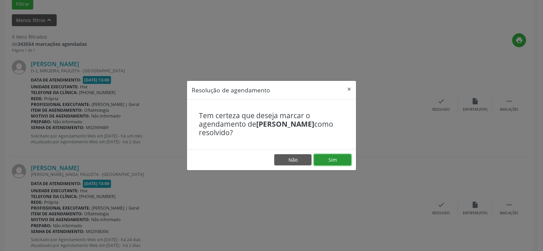
click at [343, 163] on button "Sim" at bounding box center [332, 160] width 37 height 12
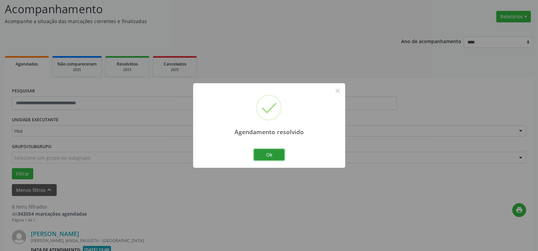
drag, startPoint x: 268, startPoint y: 154, endPoint x: 261, endPoint y: 150, distance: 8.2
click at [265, 154] on button "Ok" at bounding box center [269, 155] width 31 height 12
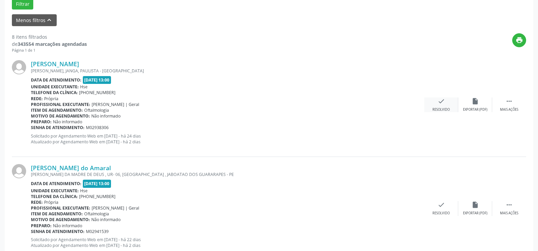
click at [446, 105] on div "check Resolvido" at bounding box center [442, 104] width 34 height 15
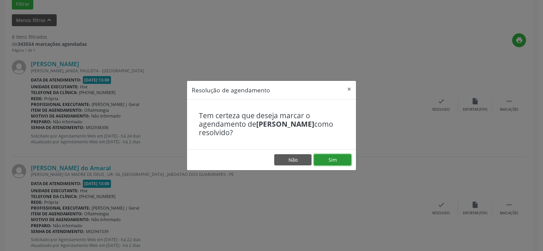
click at [343, 158] on button "Sim" at bounding box center [332, 160] width 37 height 12
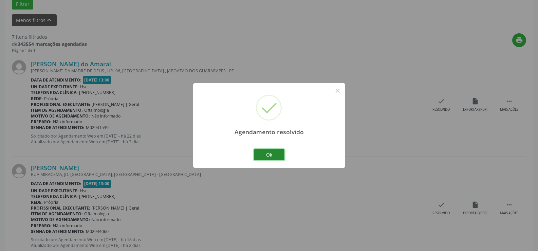
click at [276, 151] on button "Ok" at bounding box center [269, 155] width 31 height 12
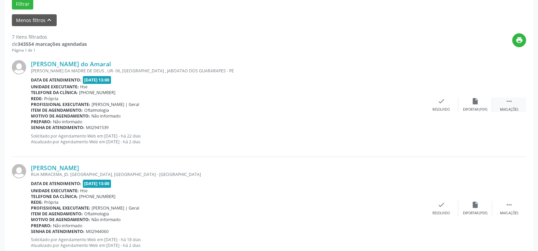
click at [515, 101] on div " Mais ações" at bounding box center [509, 104] width 34 height 15
click at [480, 109] on div "Não compareceu" at bounding box center [475, 109] width 29 height 5
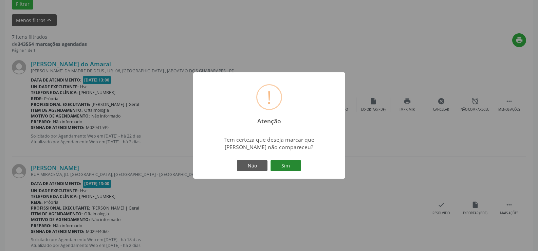
click at [292, 163] on button "Sim" at bounding box center [286, 166] width 31 height 12
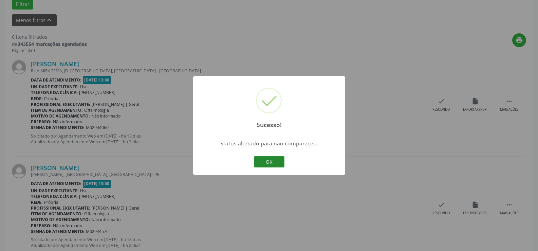
click at [278, 161] on button "OK" at bounding box center [269, 162] width 31 height 12
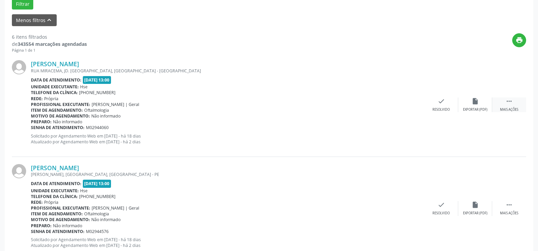
click at [513, 107] on div " Mais ações" at bounding box center [509, 104] width 34 height 15
click at [482, 110] on div "Não compareceu" at bounding box center [475, 109] width 29 height 5
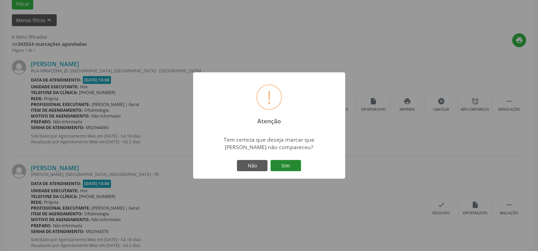
click at [294, 162] on button "Sim" at bounding box center [286, 166] width 31 height 12
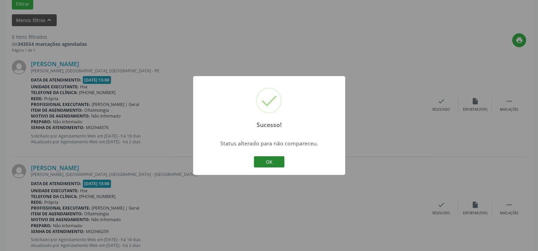
click at [274, 159] on button "OK" at bounding box center [269, 162] width 31 height 12
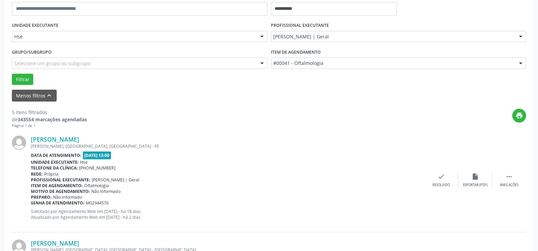
scroll to position [208, 0]
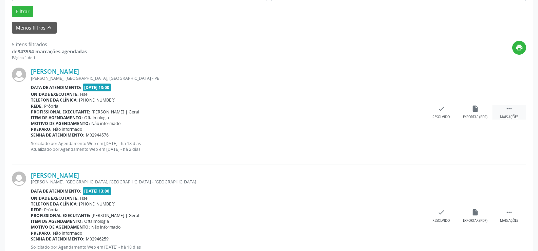
click at [508, 108] on icon "" at bounding box center [509, 108] width 7 height 7
click at [475, 114] on div "alarm_off Não compareceu" at bounding box center [476, 112] width 34 height 15
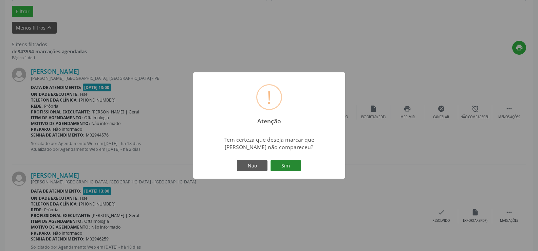
click at [294, 166] on button "Sim" at bounding box center [286, 166] width 31 height 12
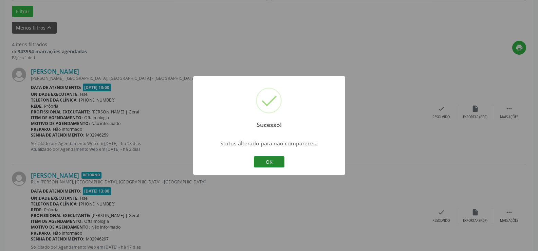
click at [277, 160] on button "OK" at bounding box center [269, 162] width 31 height 12
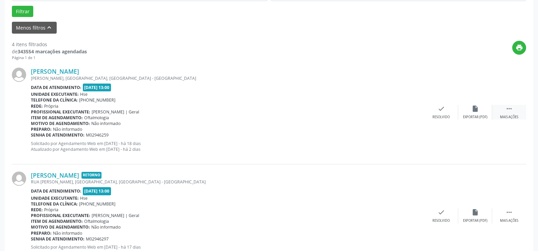
click at [506, 111] on icon "" at bounding box center [509, 108] width 7 height 7
click at [476, 119] on div "Não compareceu" at bounding box center [475, 117] width 29 height 5
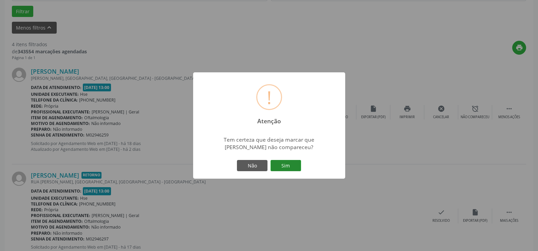
click at [295, 161] on button "Sim" at bounding box center [286, 166] width 31 height 12
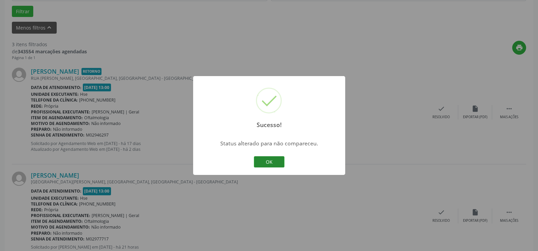
click at [284, 162] on button "OK" at bounding box center [269, 162] width 31 height 12
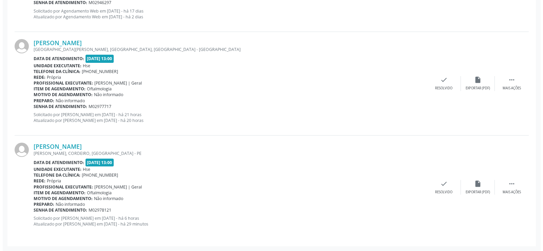
scroll to position [137, 0]
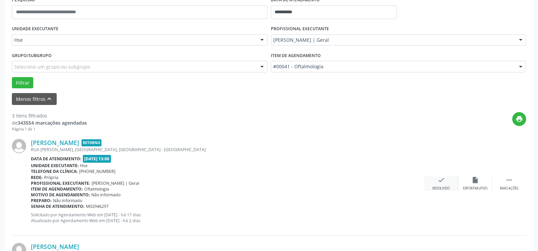
click at [444, 187] on div "Resolvido" at bounding box center [441, 188] width 17 height 5
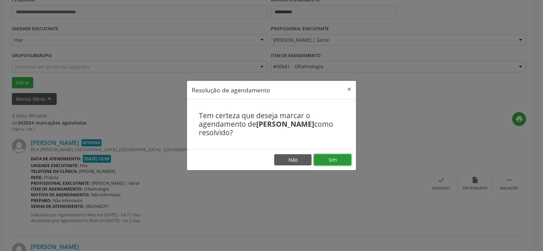
click at [339, 160] on button "Sim" at bounding box center [332, 160] width 37 height 12
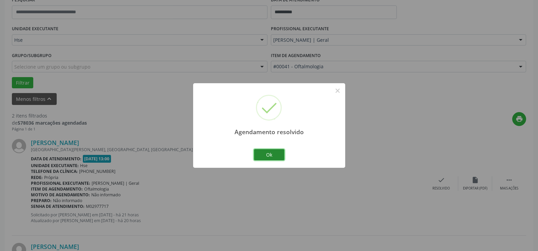
click at [267, 151] on button "Ok" at bounding box center [269, 155] width 31 height 12
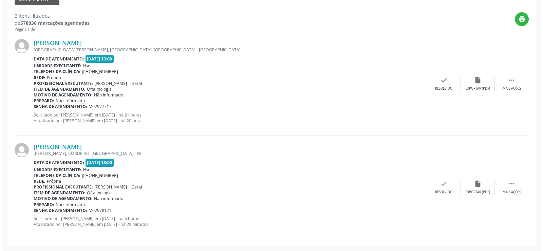
scroll to position [135, 0]
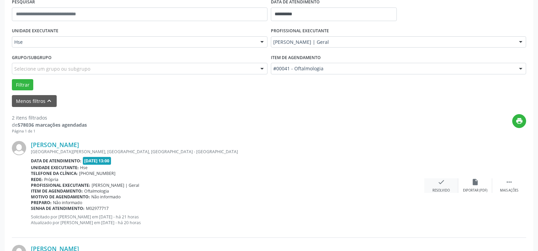
click at [447, 183] on div "check Resolvido" at bounding box center [442, 185] width 34 height 15
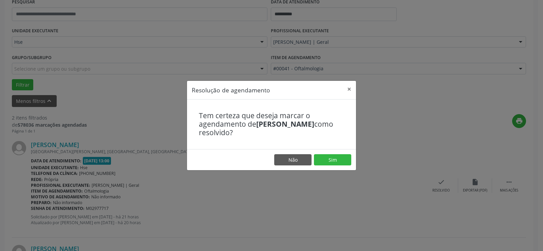
click at [339, 153] on footer "Não Sim" at bounding box center [271, 159] width 169 height 21
click at [337, 160] on button "Sim" at bounding box center [332, 160] width 37 height 12
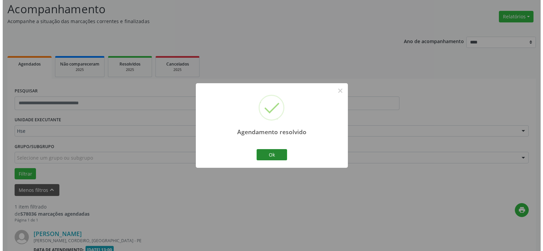
scroll to position [133, 0]
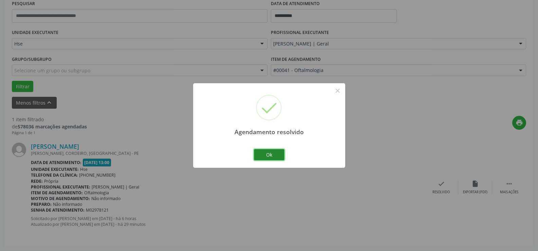
click at [266, 151] on button "Ok" at bounding box center [269, 155] width 31 height 12
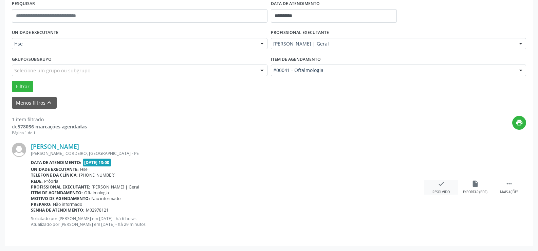
click at [440, 185] on icon "check" at bounding box center [441, 183] width 7 height 7
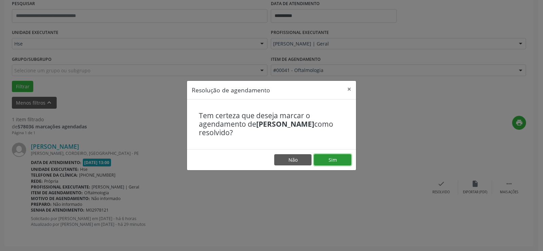
click at [339, 159] on button "Sim" at bounding box center [332, 160] width 37 height 12
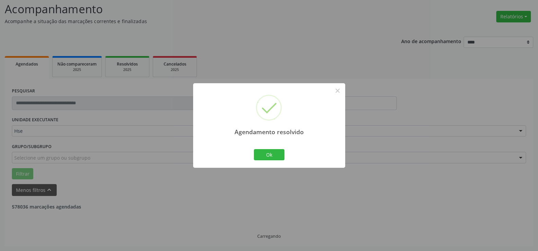
scroll to position [24, 0]
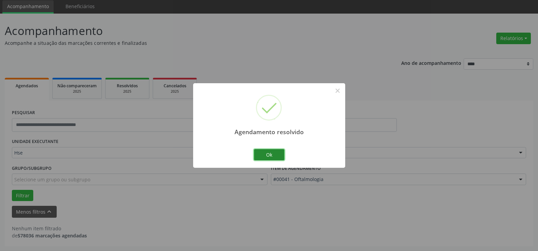
click at [267, 159] on button "Ok" at bounding box center [269, 155] width 31 height 12
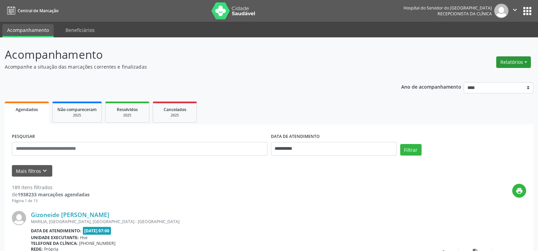
click at [509, 60] on button "Relatórios" at bounding box center [514, 62] width 35 height 12
click at [485, 76] on link "Agendamentos" at bounding box center [494, 77] width 73 height 10
select select "*"
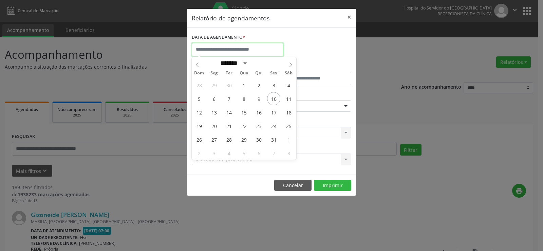
click at [240, 49] on input "text" at bounding box center [238, 50] width 92 height 14
click at [288, 96] on span "11" at bounding box center [288, 98] width 13 height 13
type input "**********"
click at [288, 96] on span "11" at bounding box center [288, 98] width 13 height 13
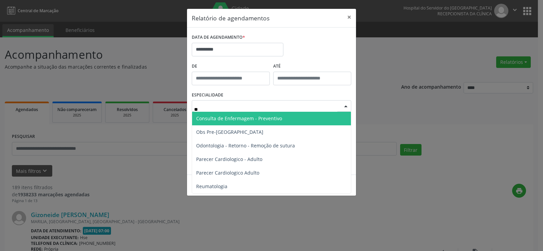
type input "***"
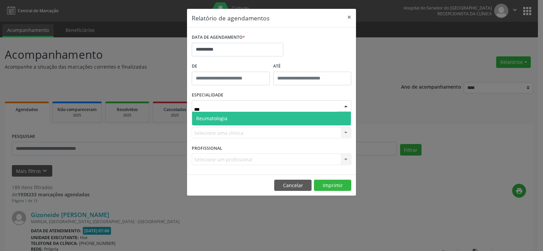
click at [251, 120] on span "Reumatologia" at bounding box center [271, 119] width 159 height 14
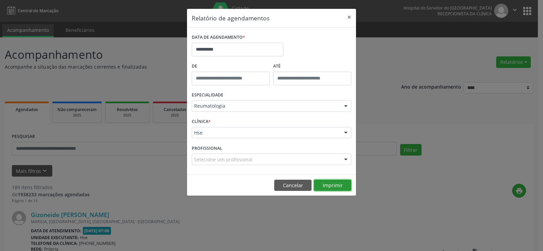
click at [342, 186] on button "Imprimir" at bounding box center [332, 186] width 37 height 12
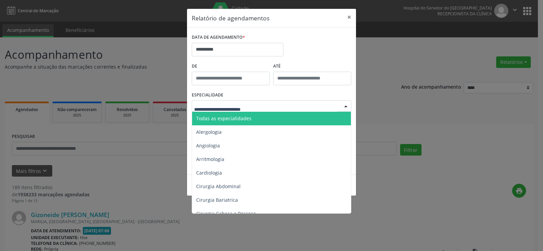
click at [227, 120] on span "Todas as especialidades" at bounding box center [223, 118] width 55 height 6
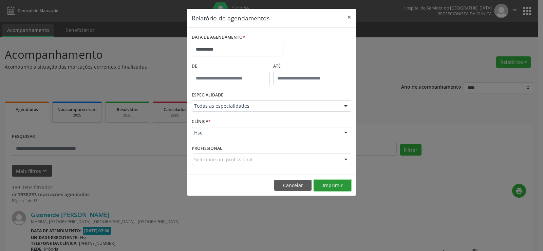
click at [328, 183] on button "Imprimir" at bounding box center [332, 186] width 37 height 12
click at [352, 16] on button "×" at bounding box center [350, 17] width 14 height 17
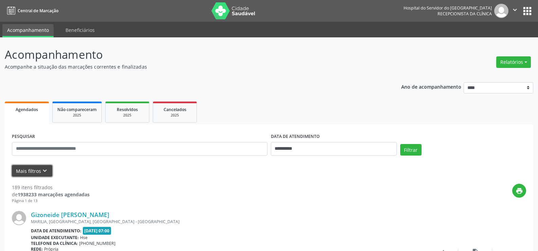
click at [34, 170] on button "Mais filtros keyboard_arrow_down" at bounding box center [32, 171] width 40 height 12
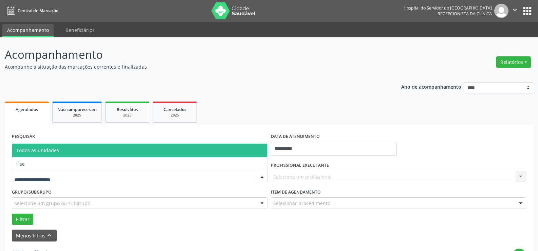
click at [76, 181] on div at bounding box center [140, 177] width 256 height 12
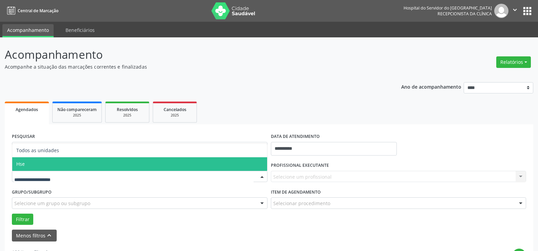
click at [81, 169] on span "Hse" at bounding box center [139, 164] width 255 height 14
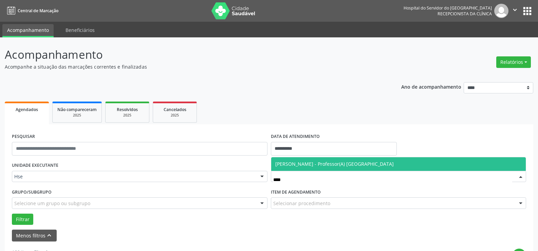
type input "*****"
click at [329, 163] on span "[PERSON_NAME] - Professor(A) [GEOGRAPHIC_DATA]" at bounding box center [334, 164] width 119 height 6
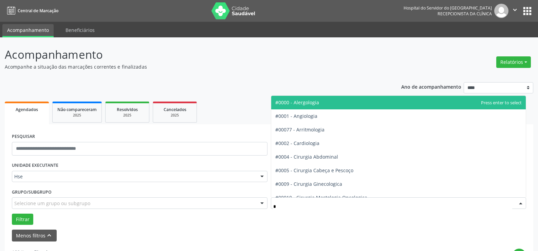
type input "**"
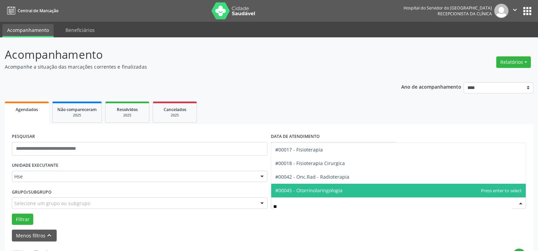
click at [310, 189] on span "#00045 - Otorrinolaringologia" at bounding box center [308, 190] width 67 height 6
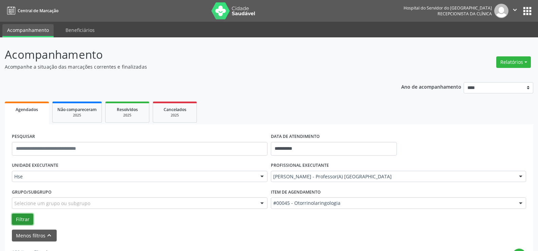
click at [21, 222] on button "Filtrar" at bounding box center [22, 220] width 21 height 12
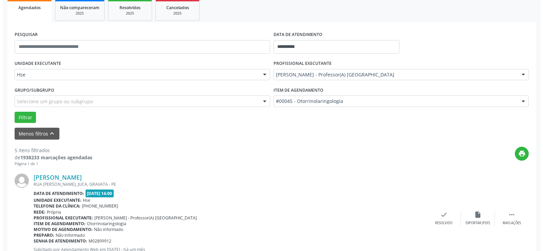
scroll to position [136, 0]
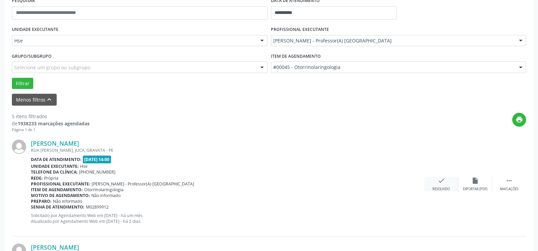
click at [448, 180] on div "check Resolvido" at bounding box center [442, 184] width 34 height 15
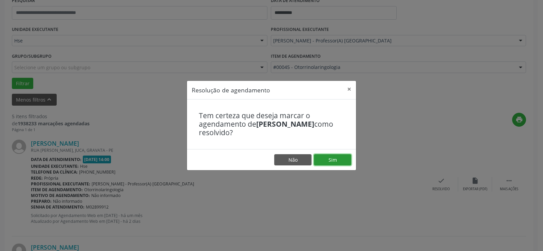
click at [333, 157] on button "Sim" at bounding box center [332, 160] width 37 height 12
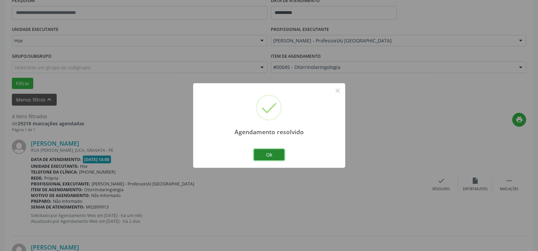
click at [265, 156] on button "Ok" at bounding box center [269, 155] width 31 height 12
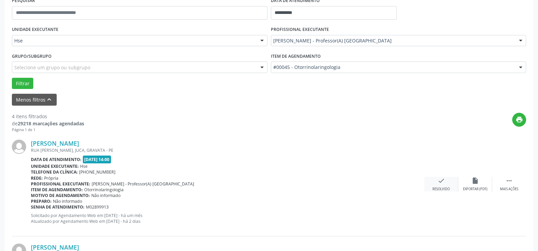
click at [446, 181] on div "check Resolvido" at bounding box center [442, 184] width 34 height 15
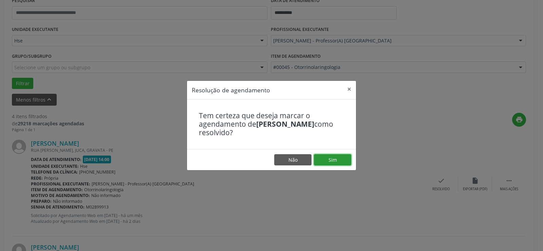
click at [336, 160] on button "Sim" at bounding box center [332, 160] width 37 height 12
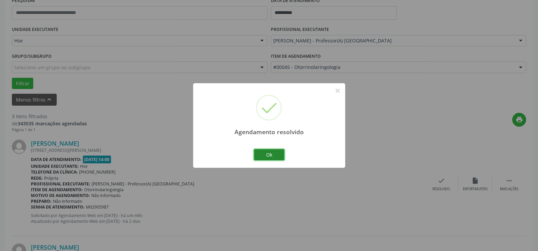
click at [263, 154] on button "Ok" at bounding box center [269, 155] width 31 height 12
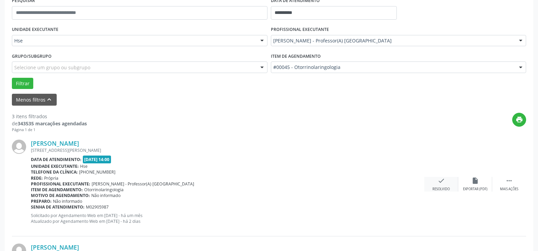
click at [438, 181] on icon "check" at bounding box center [441, 180] width 7 height 7
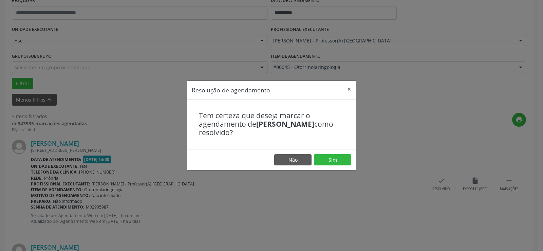
click at [336, 168] on footer "Não Sim" at bounding box center [271, 159] width 169 height 21
click at [338, 162] on button "Sim" at bounding box center [332, 160] width 37 height 12
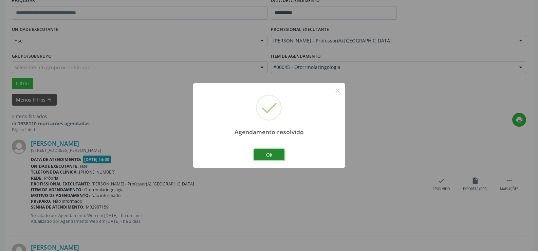
click at [273, 155] on button "Ok" at bounding box center [269, 155] width 31 height 12
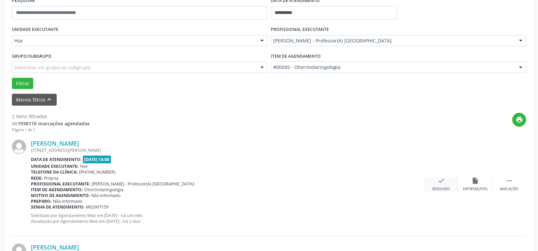
click at [448, 183] on div "check Resolvido" at bounding box center [442, 184] width 34 height 15
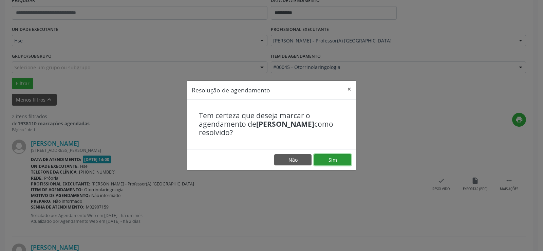
click at [331, 164] on button "Sim" at bounding box center [332, 160] width 37 height 12
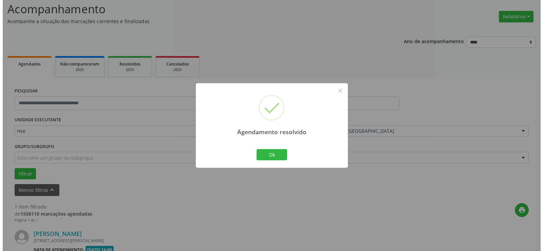
scroll to position [133, 0]
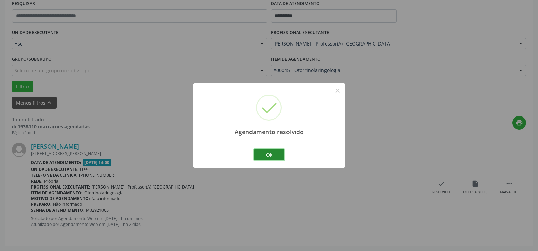
click at [272, 150] on button "Ok" at bounding box center [269, 155] width 31 height 12
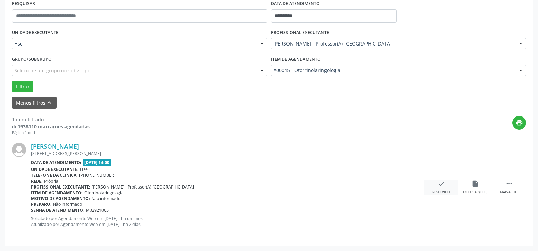
click at [450, 180] on div "check Resolvido" at bounding box center [442, 187] width 34 height 15
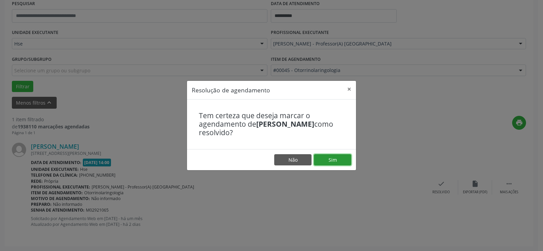
click at [330, 161] on button "Sim" at bounding box center [332, 160] width 37 height 12
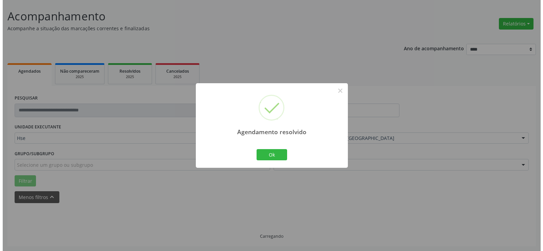
scroll to position [24, 0]
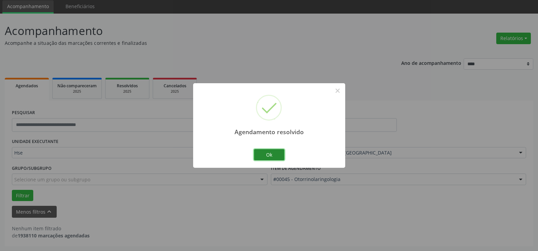
click at [266, 155] on button "Ok" at bounding box center [269, 155] width 31 height 12
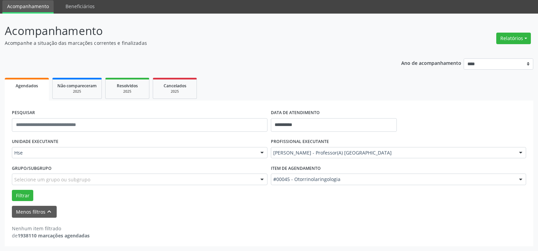
click at [522, 32] on div "Relatórios Agendamentos Procedimentos realizados" at bounding box center [513, 38] width 39 height 16
click at [517, 38] on button "Relatórios" at bounding box center [514, 39] width 35 height 12
click at [500, 52] on link "Agendamentos" at bounding box center [494, 53] width 73 height 10
select select "*"
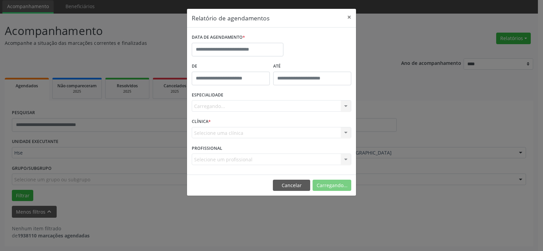
click at [284, 49] on div "DATA DE AGENDAMENTO *" at bounding box center [237, 46] width 95 height 29
click at [262, 49] on input "text" at bounding box center [238, 50] width 92 height 14
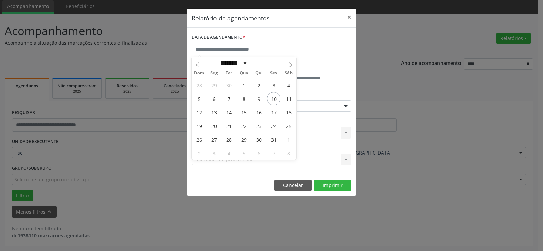
click at [310, 49] on div "DATA DE AGENDAMENTO *" at bounding box center [271, 46] width 163 height 29
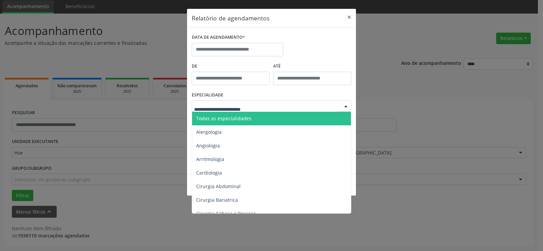
click at [229, 117] on span "Todas as especialidades" at bounding box center [223, 118] width 55 height 6
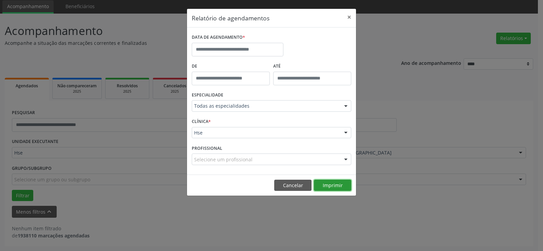
click at [333, 182] on button "Imprimir" at bounding box center [332, 186] width 37 height 12
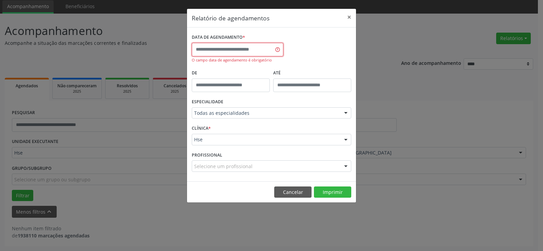
click at [235, 50] on input "text" at bounding box center [238, 50] width 92 height 14
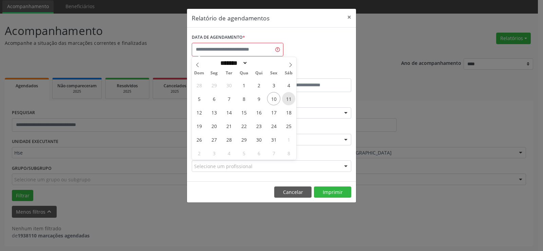
click at [293, 99] on span "11" at bounding box center [288, 98] width 13 height 13
type input "**********"
click at [293, 99] on span "11" at bounding box center [288, 98] width 13 height 13
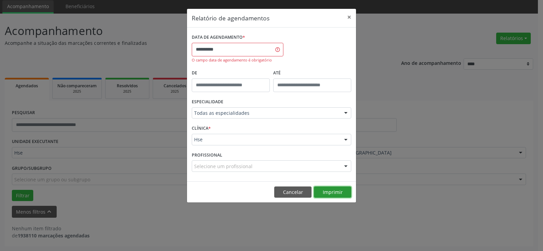
click at [336, 192] on button "Imprimir" at bounding box center [332, 192] width 37 height 12
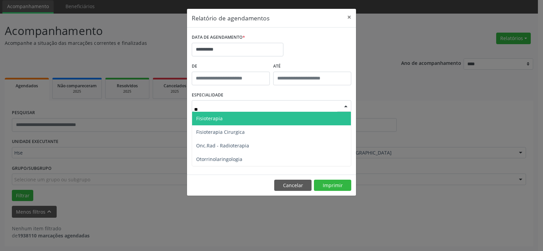
type input "*"
type input "*****"
click at [225, 118] on span "Otorrinolaringologia" at bounding box center [219, 118] width 46 height 6
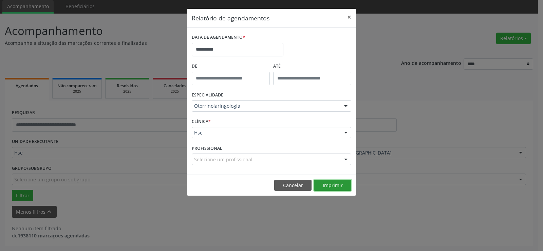
click at [334, 184] on button "Imprimir" at bounding box center [332, 186] width 37 height 12
click at [229, 43] on input "**********" at bounding box center [238, 50] width 92 height 14
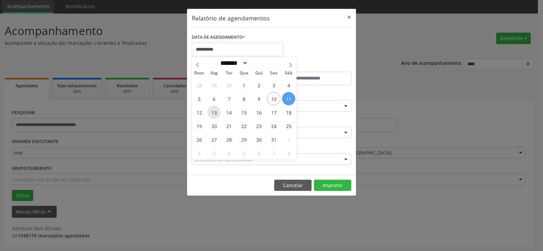
click at [215, 114] on span "13" at bounding box center [214, 112] width 13 height 13
type input "**********"
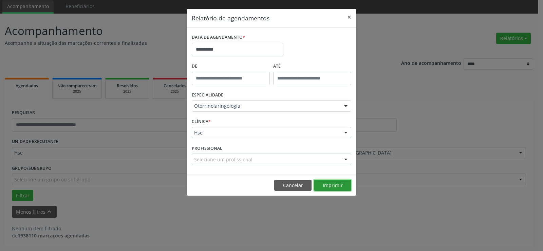
click at [337, 183] on button "Imprimir" at bounding box center [332, 186] width 37 height 12
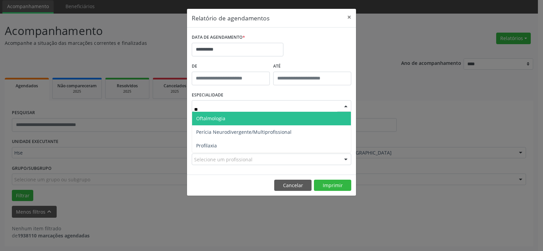
click at [236, 117] on span "Oftalmologia" at bounding box center [271, 119] width 159 height 14
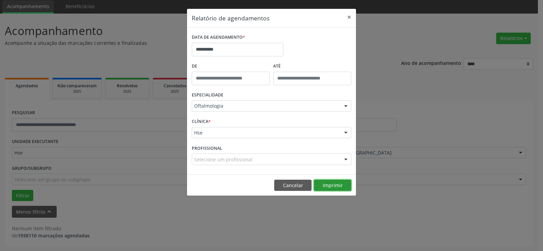
click at [336, 184] on button "Imprimir" at bounding box center [332, 186] width 37 height 12
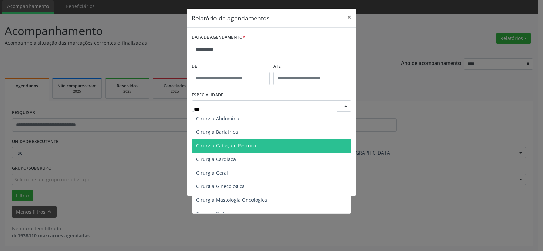
type input "****"
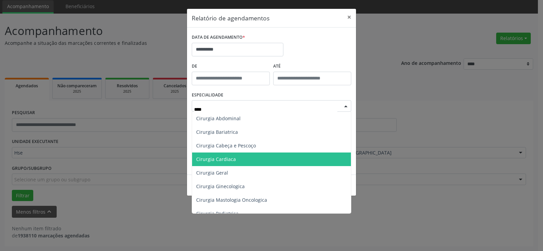
scroll to position [34, 0]
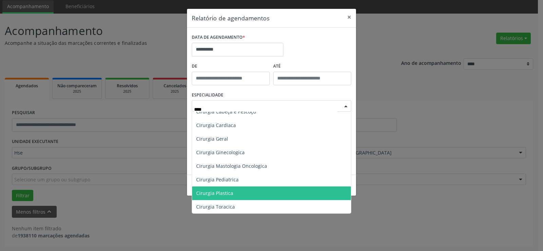
click at [237, 191] on span "Cirurgia Plastica" at bounding box center [271, 193] width 159 height 14
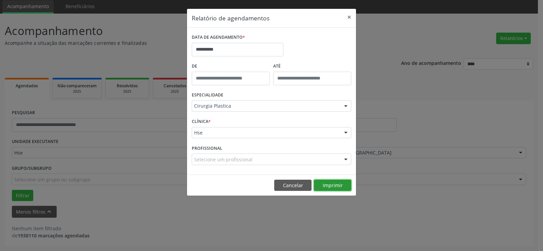
click at [326, 182] on button "Imprimir" at bounding box center [332, 186] width 37 height 12
